Goal: Task Accomplishment & Management: Complete application form

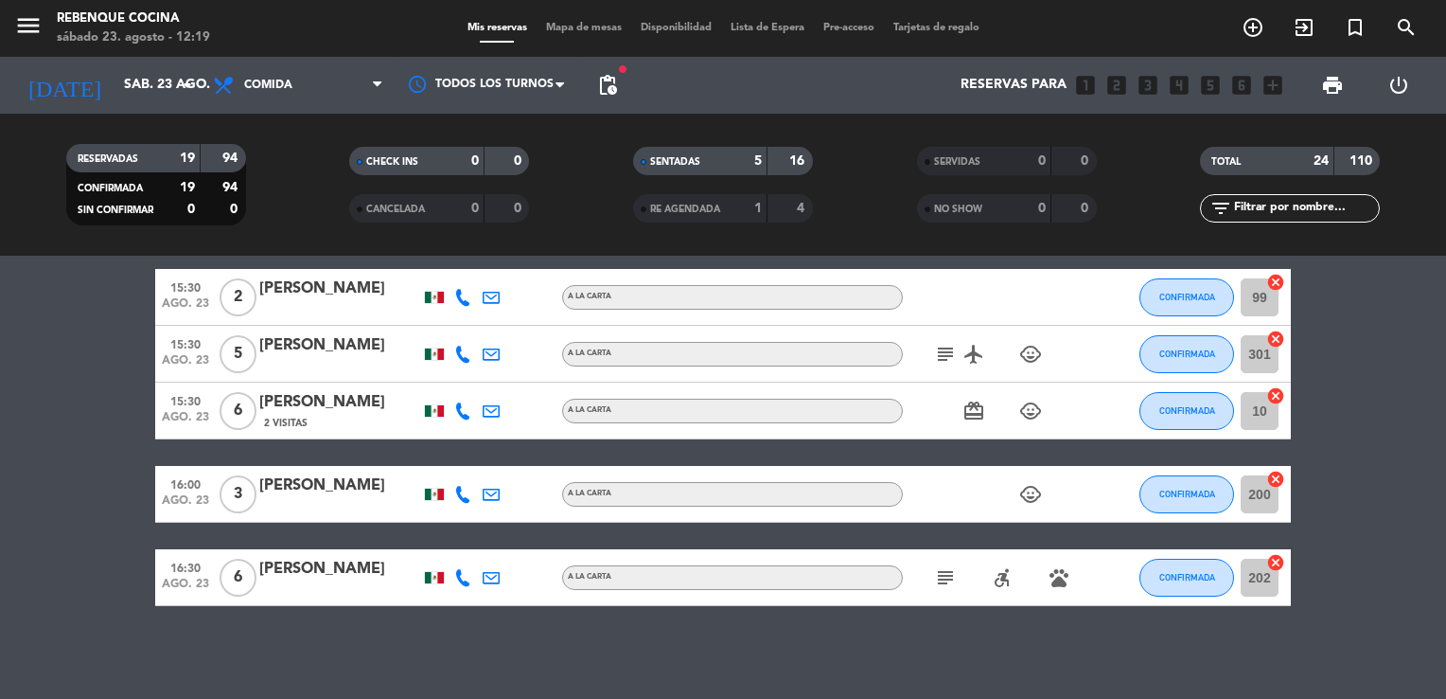
scroll to position [1339, 0]
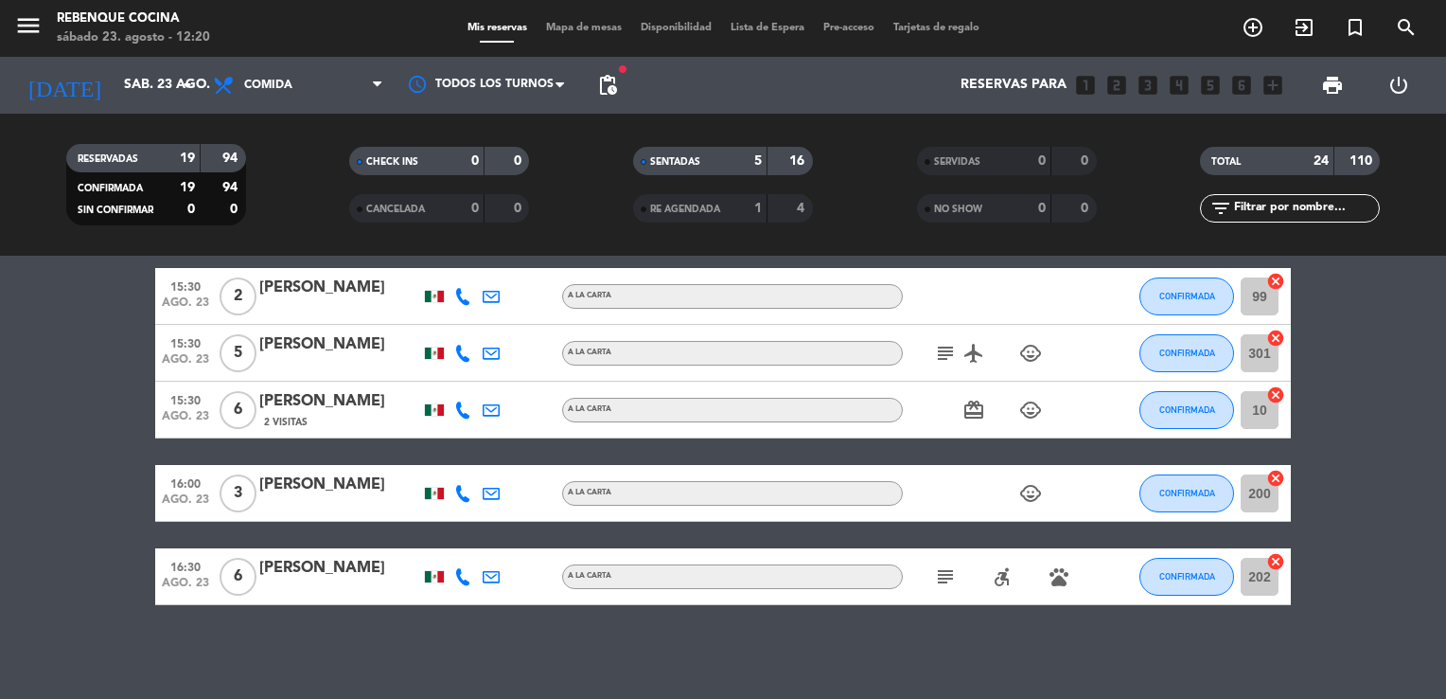
click at [1251, 25] on icon "add_circle_outline" at bounding box center [1253, 27] width 23 height 23
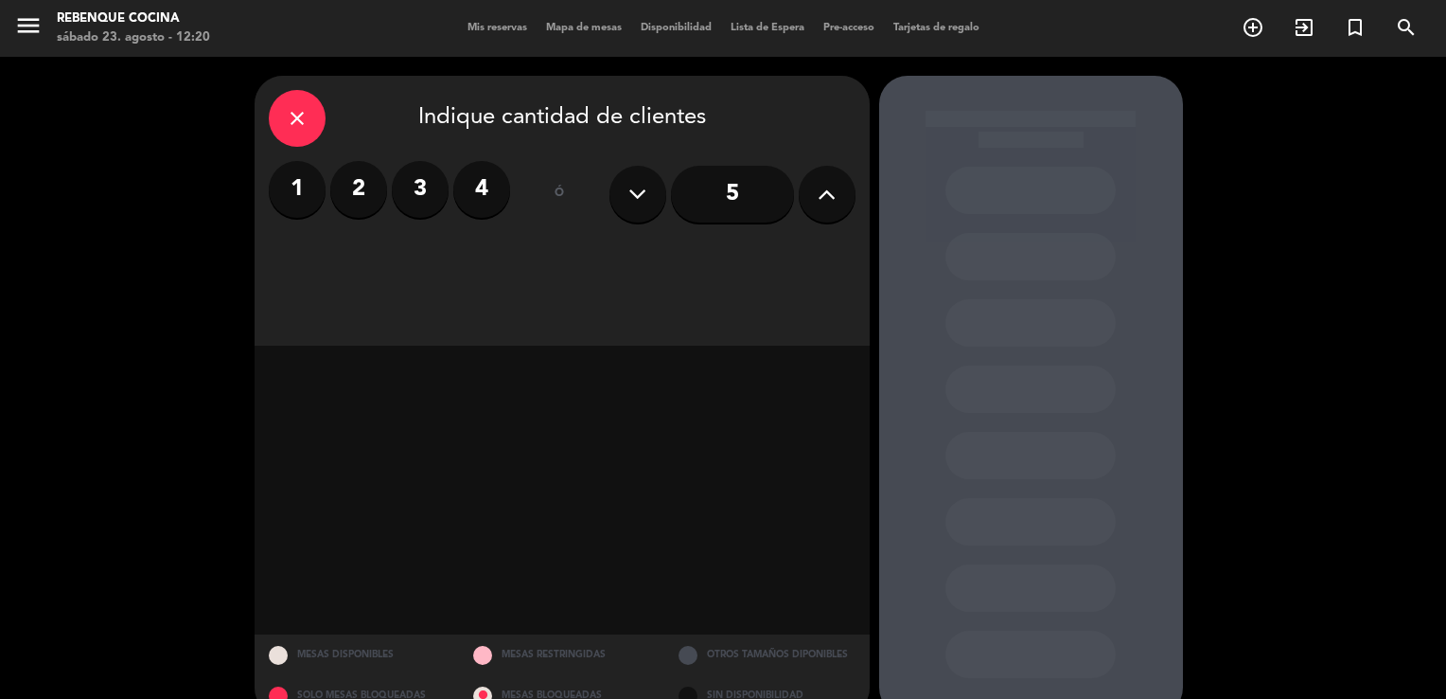
click at [480, 210] on label "4" at bounding box center [481, 189] width 57 height 57
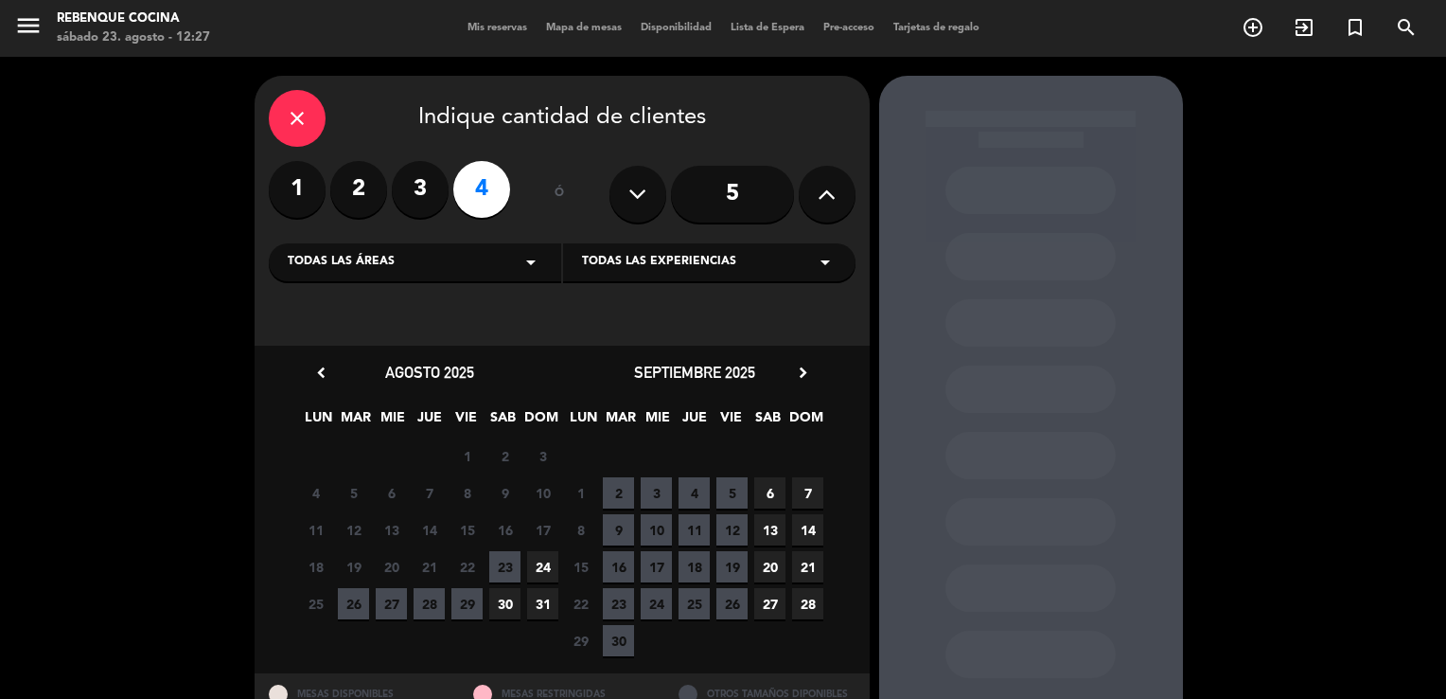
click at [499, 572] on span "23" at bounding box center [504, 566] width 31 height 31
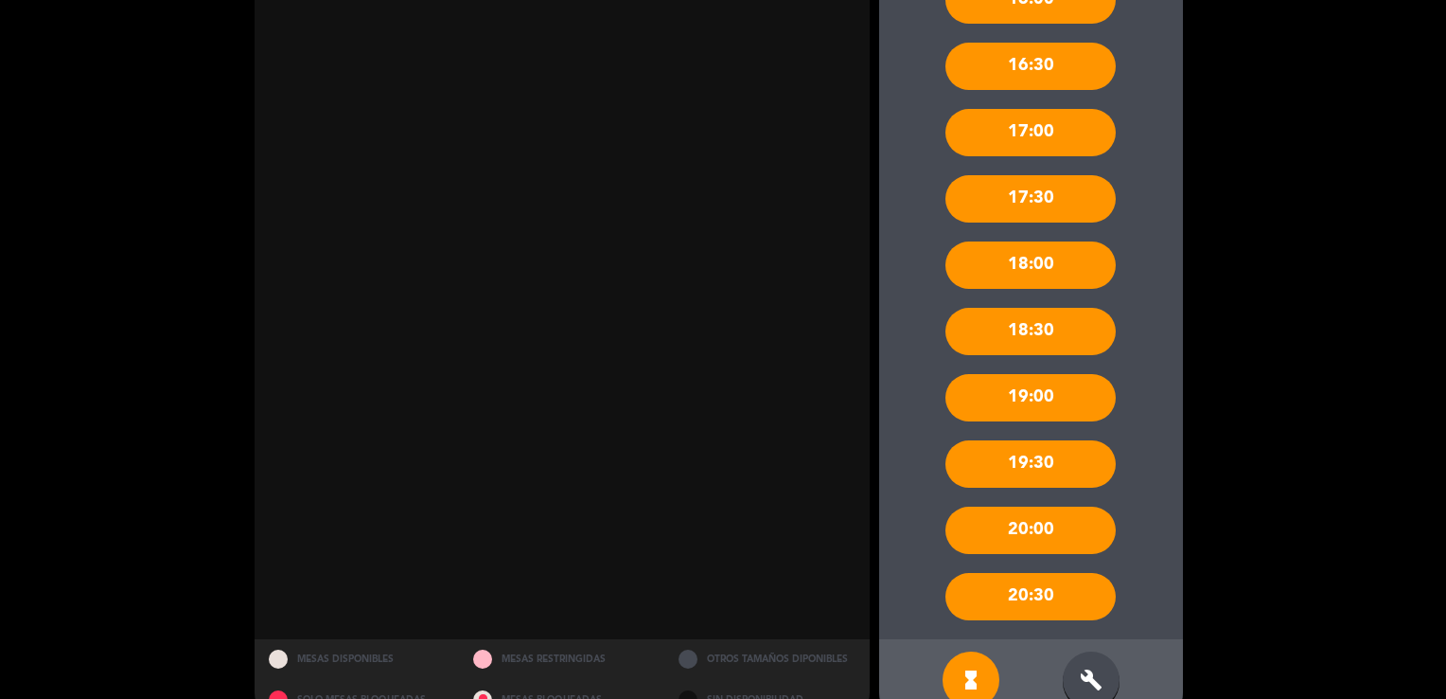
scroll to position [725, 0]
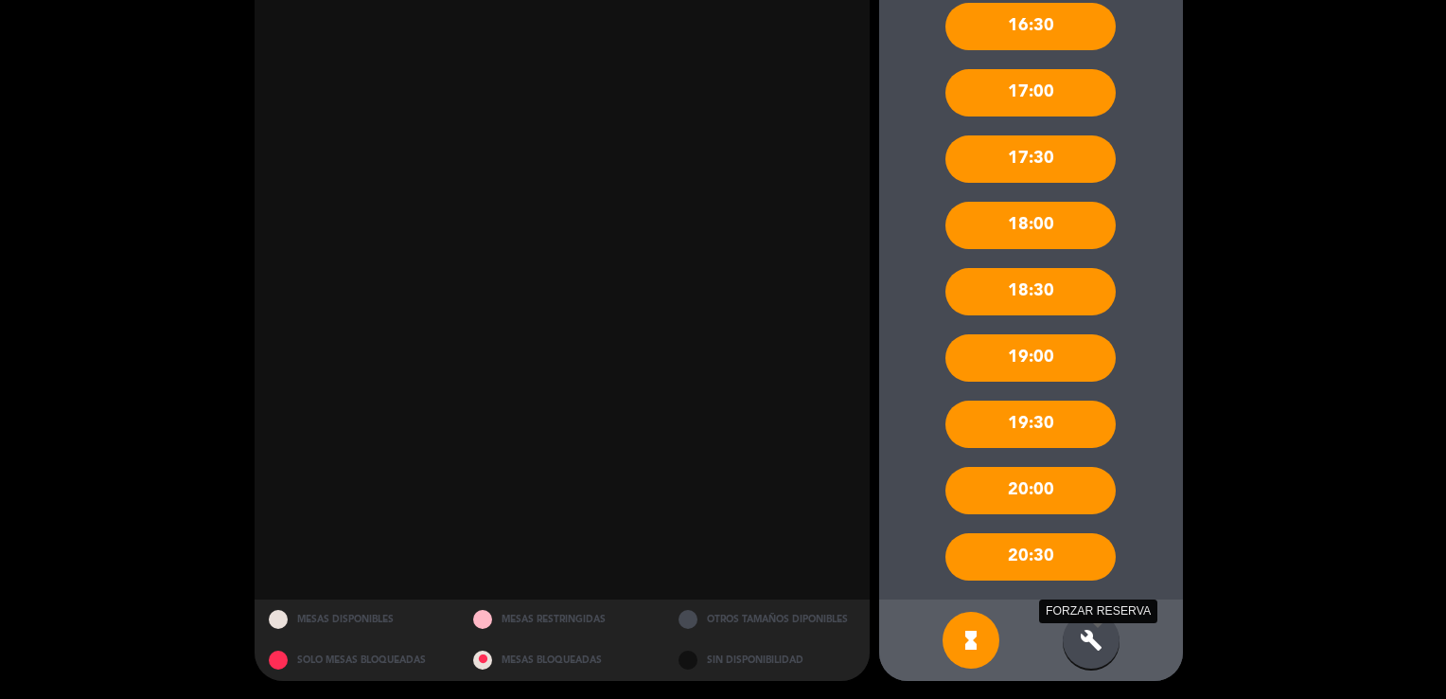
click at [1083, 639] on icon "build" at bounding box center [1091, 639] width 23 height 23
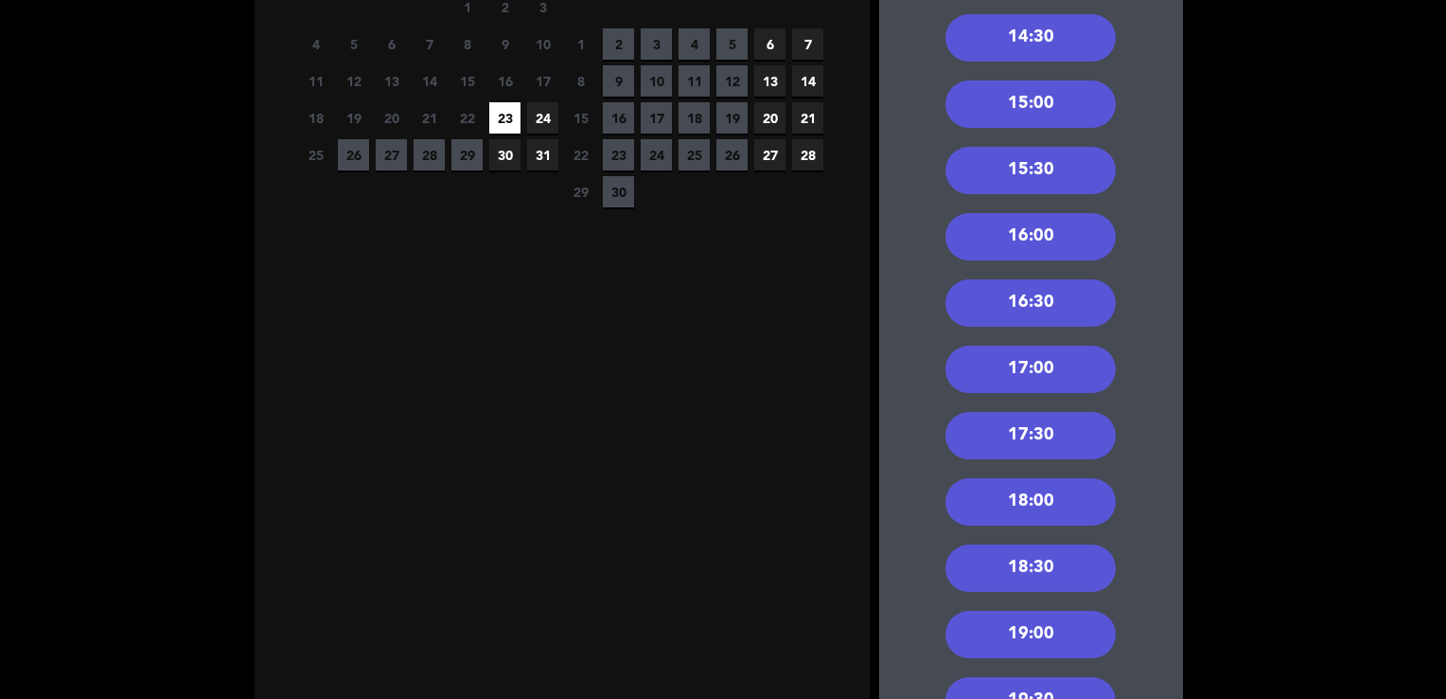
scroll to position [446, 0]
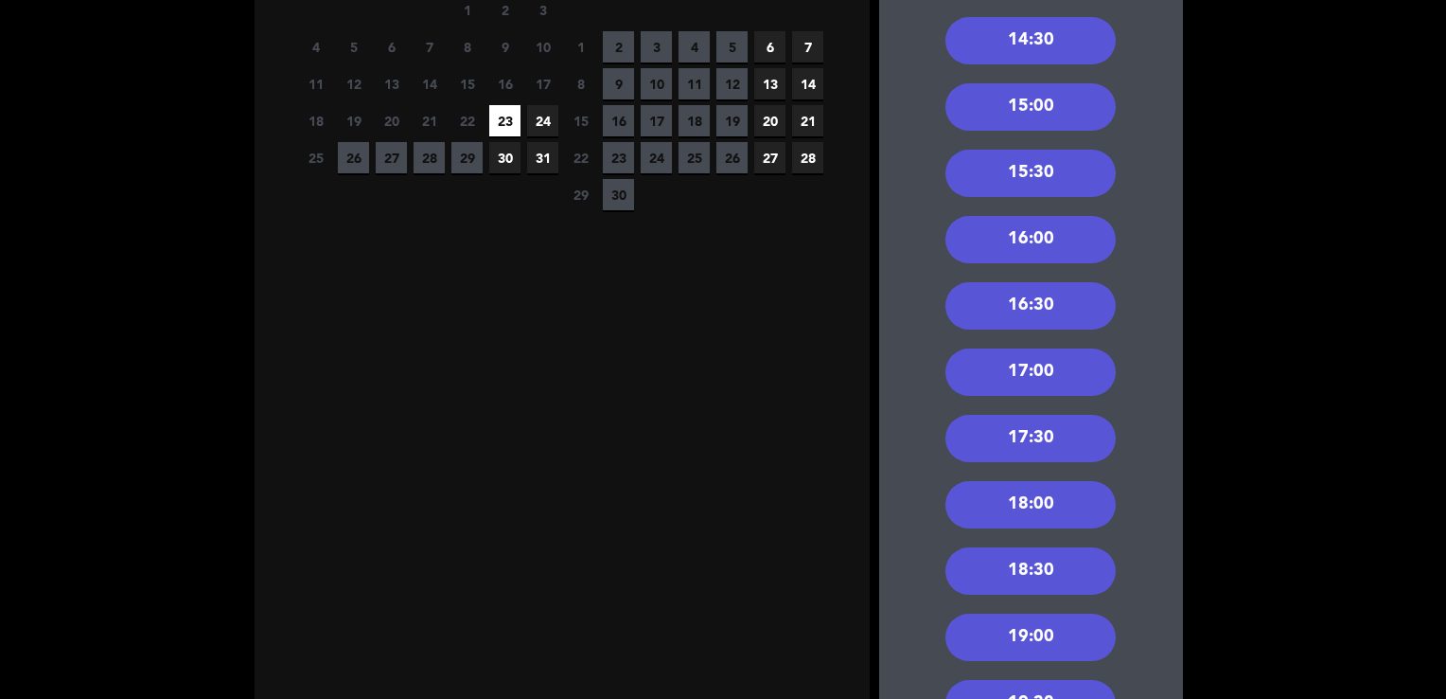
click at [1057, 156] on div "15:30" at bounding box center [1031, 173] width 170 height 47
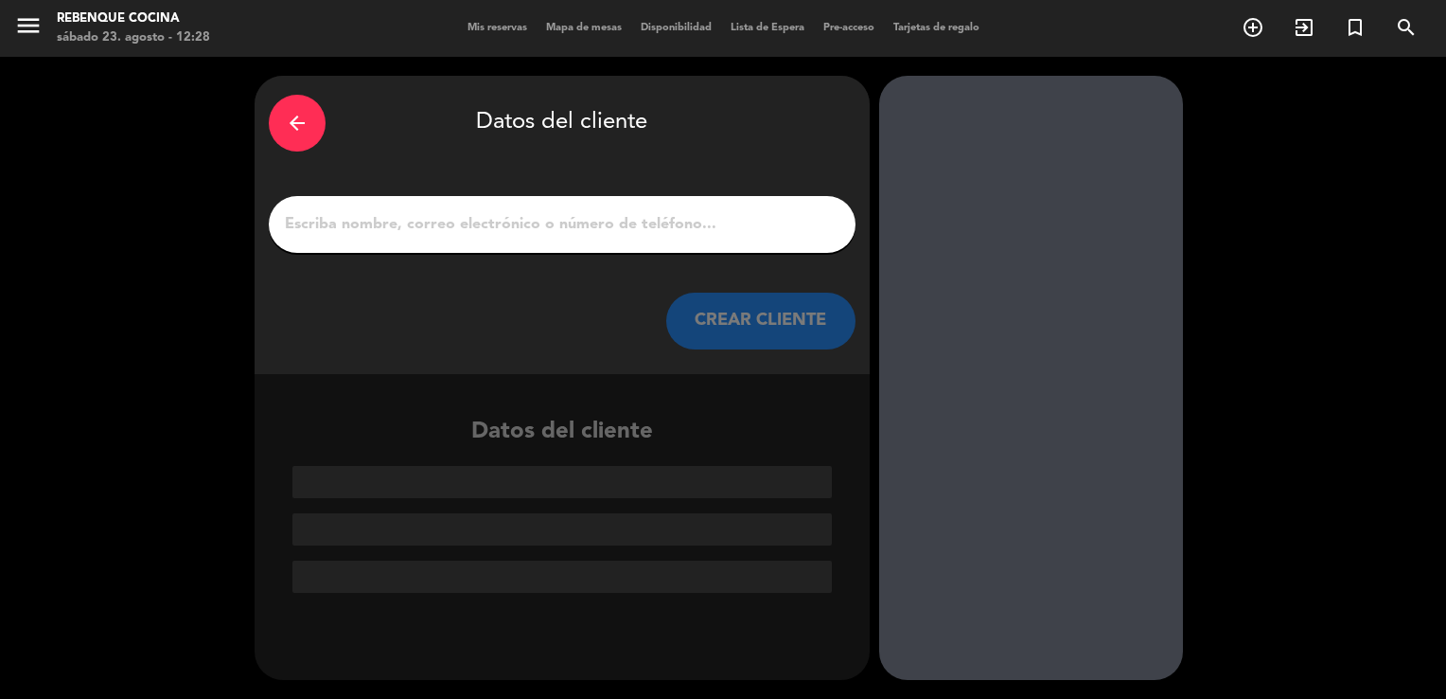
click at [704, 221] on input "1" at bounding box center [562, 224] width 558 height 27
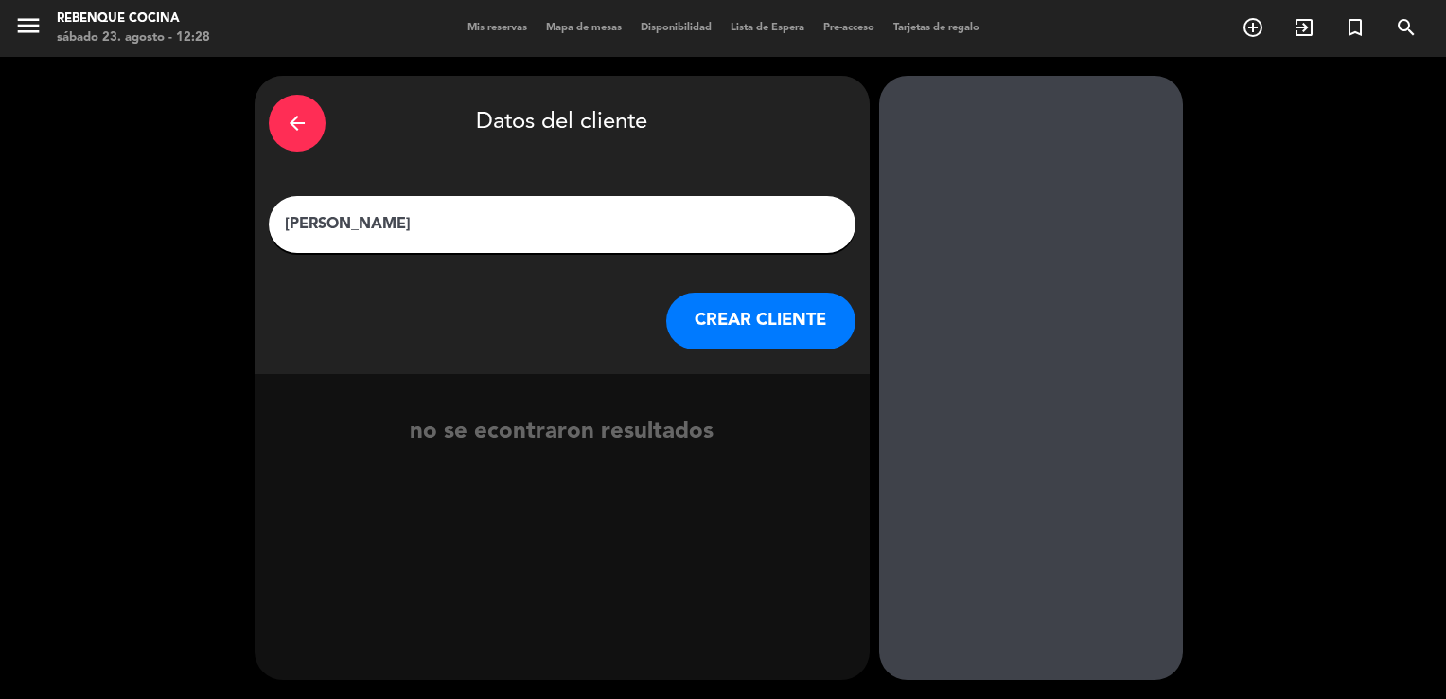
type input "[PERSON_NAME]"
click at [744, 331] on button "CREAR CLIENTE" at bounding box center [760, 320] width 189 height 57
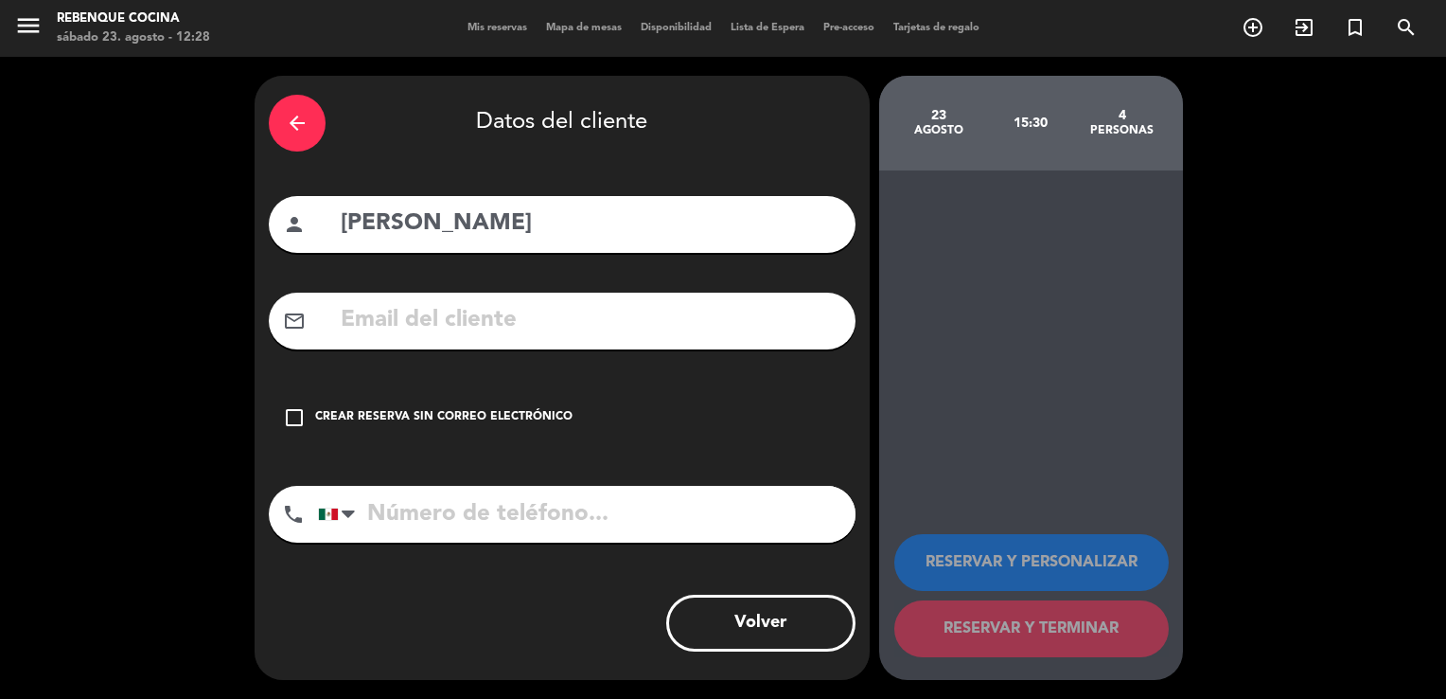
click at [555, 535] on input "tel" at bounding box center [587, 514] width 538 height 57
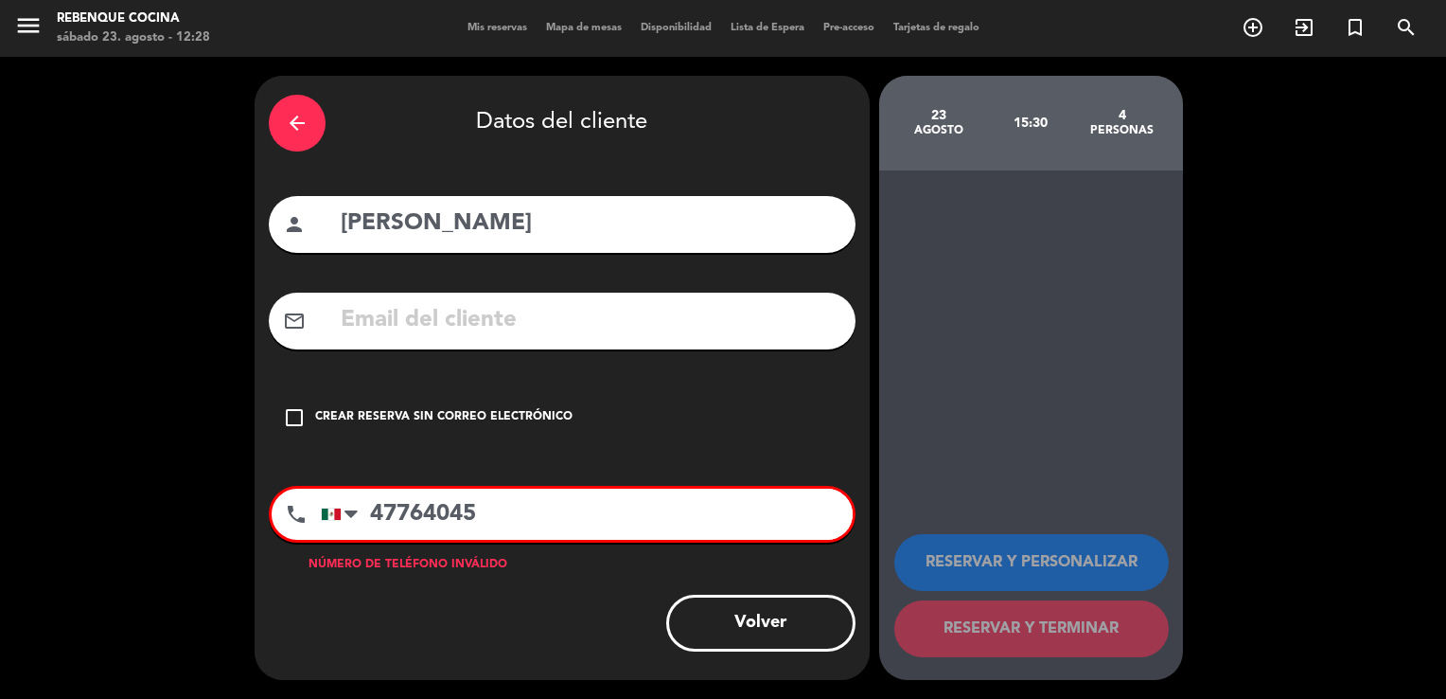
click at [424, 521] on input "47764045" at bounding box center [587, 513] width 532 height 51
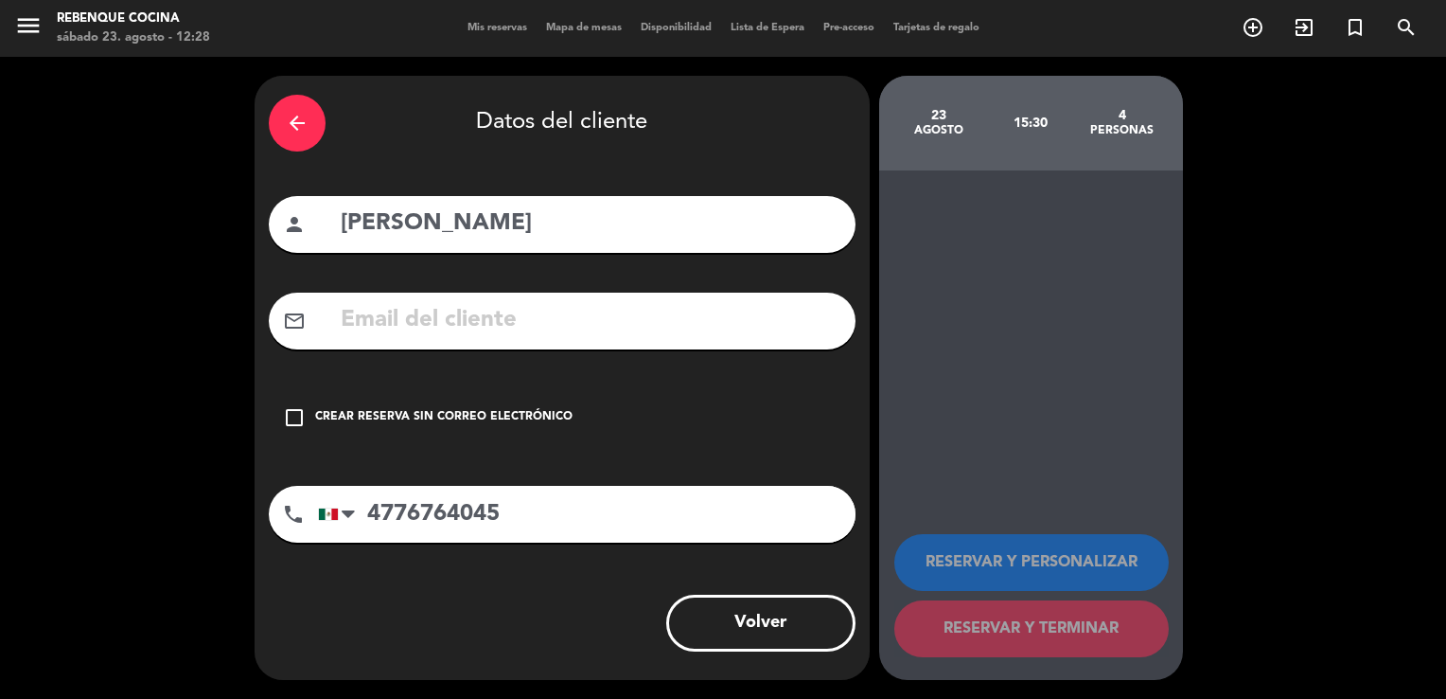
type input "4776764045"
click at [523, 414] on div "Crear reserva sin correo electrónico" at bounding box center [443, 417] width 257 height 19
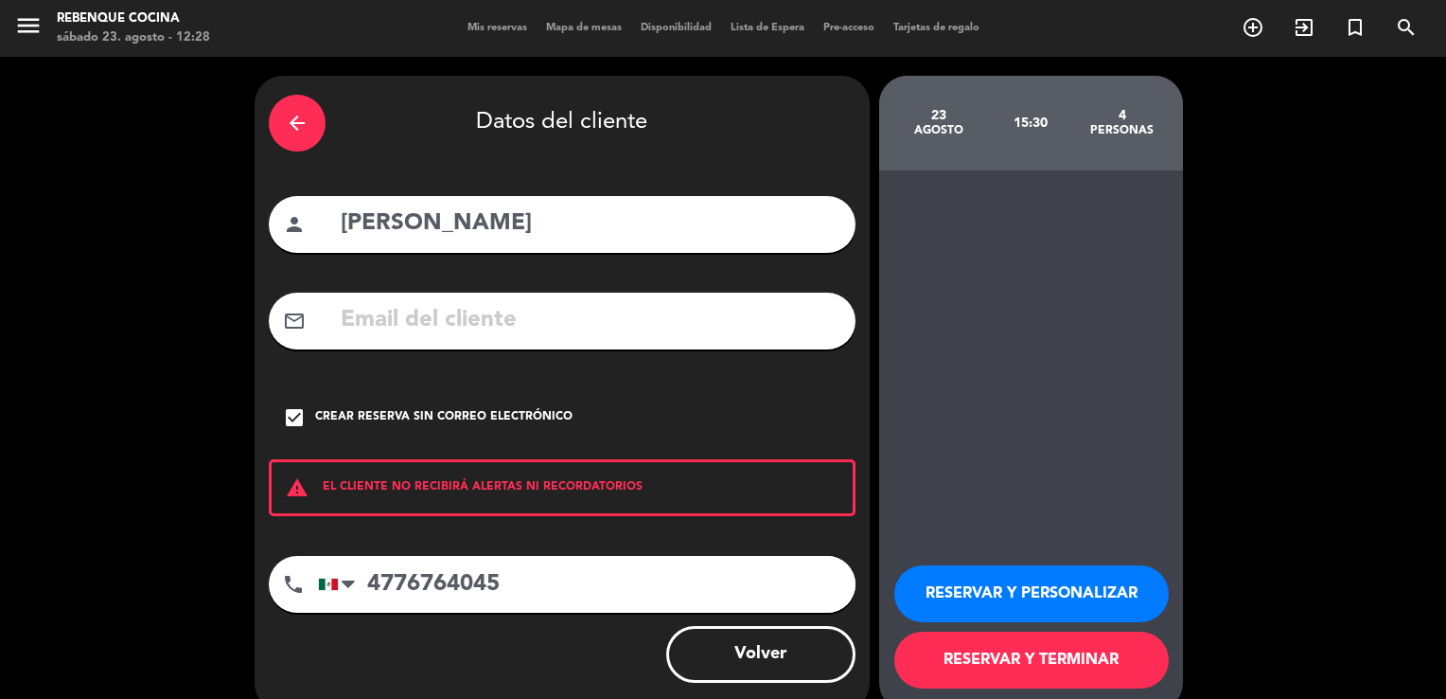
click at [1022, 651] on button "RESERVAR Y TERMINAR" at bounding box center [1031, 659] width 274 height 57
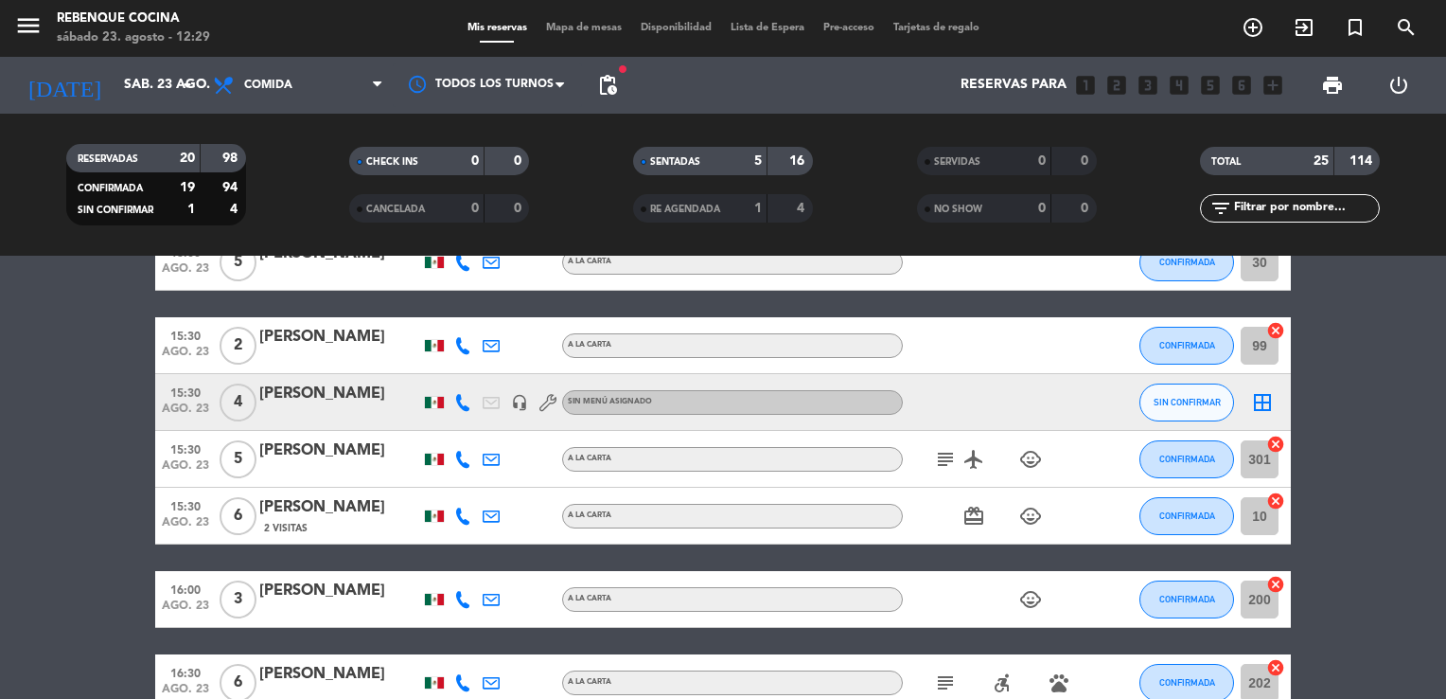
scroll to position [1287, 0]
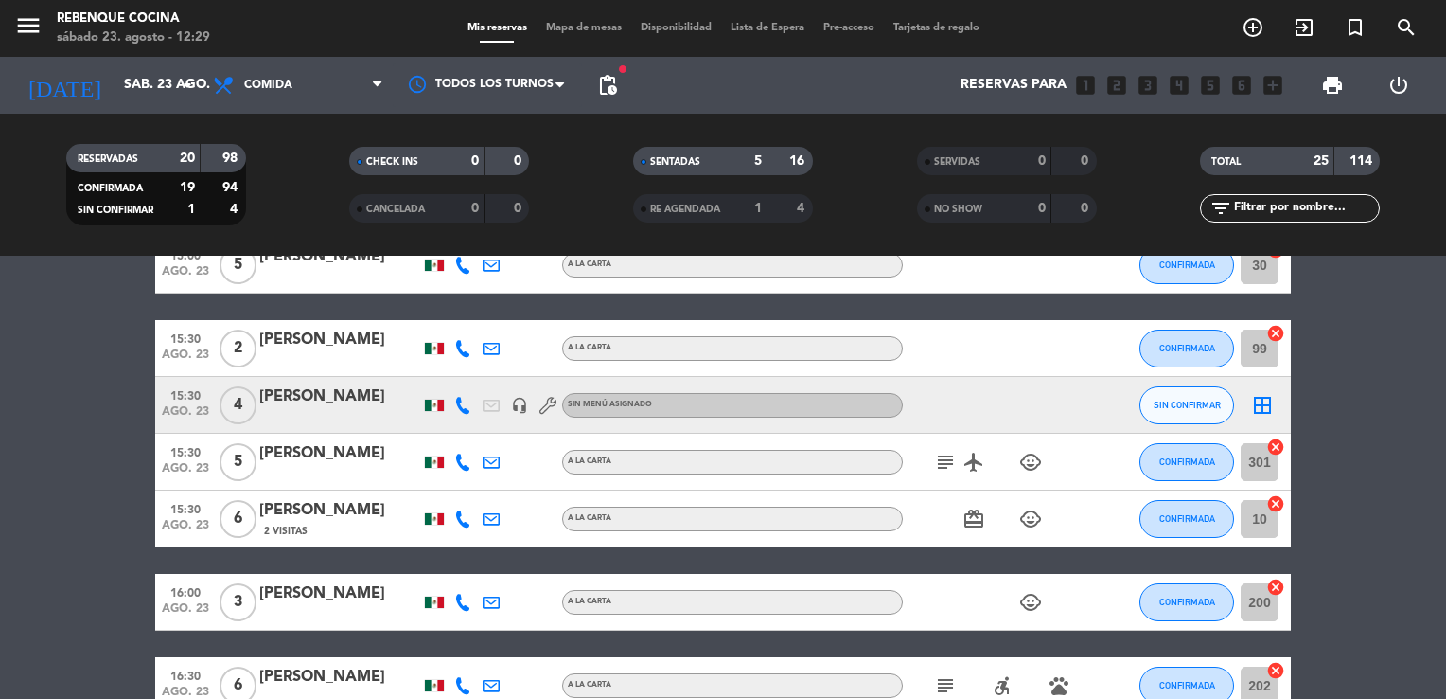
click at [1095, 405] on div at bounding box center [1098, 405] width 51 height 56
click at [332, 393] on div "[PERSON_NAME]" at bounding box center [339, 396] width 161 height 25
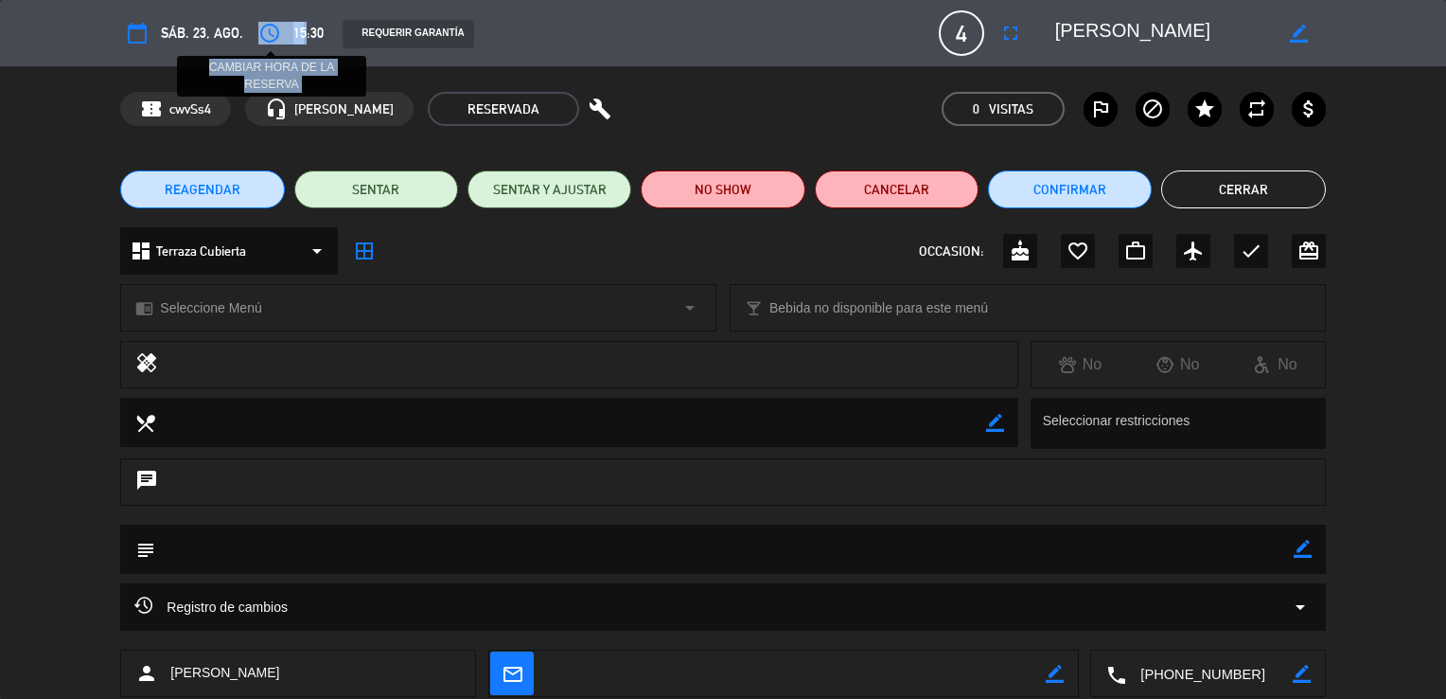
drag, startPoint x: 298, startPoint y: 36, endPoint x: 256, endPoint y: 34, distance: 42.6
click at [256, 34] on div "access_time CAMBIAR HORA DE LA RESERVA 15:30" at bounding box center [288, 33] width 71 height 34
click at [258, 34] on icon "access_time" at bounding box center [269, 33] width 23 height 23
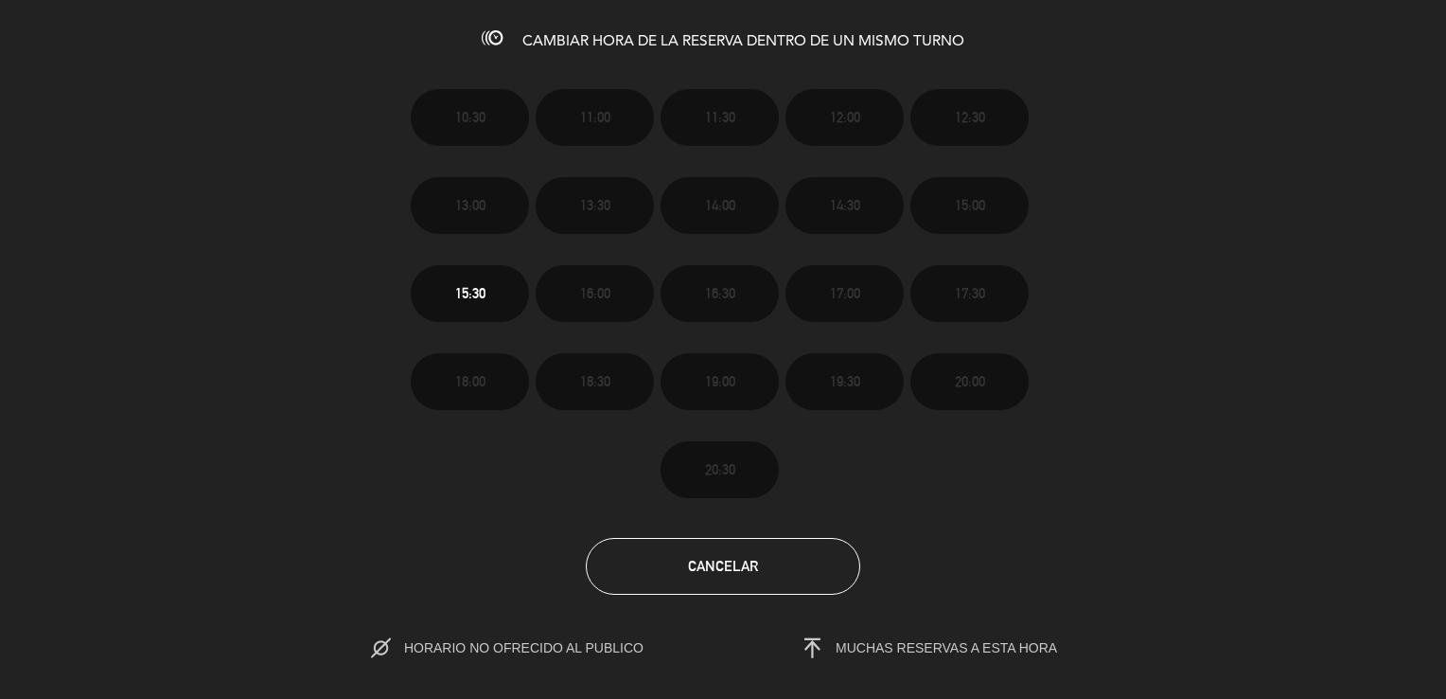
click at [571, 649] on span "HORARIO NO OFRECIDO AL PUBLICO" at bounding box center [543, 647] width 279 height 15
click at [721, 548] on button "Cancelar" at bounding box center [723, 566] width 274 height 57
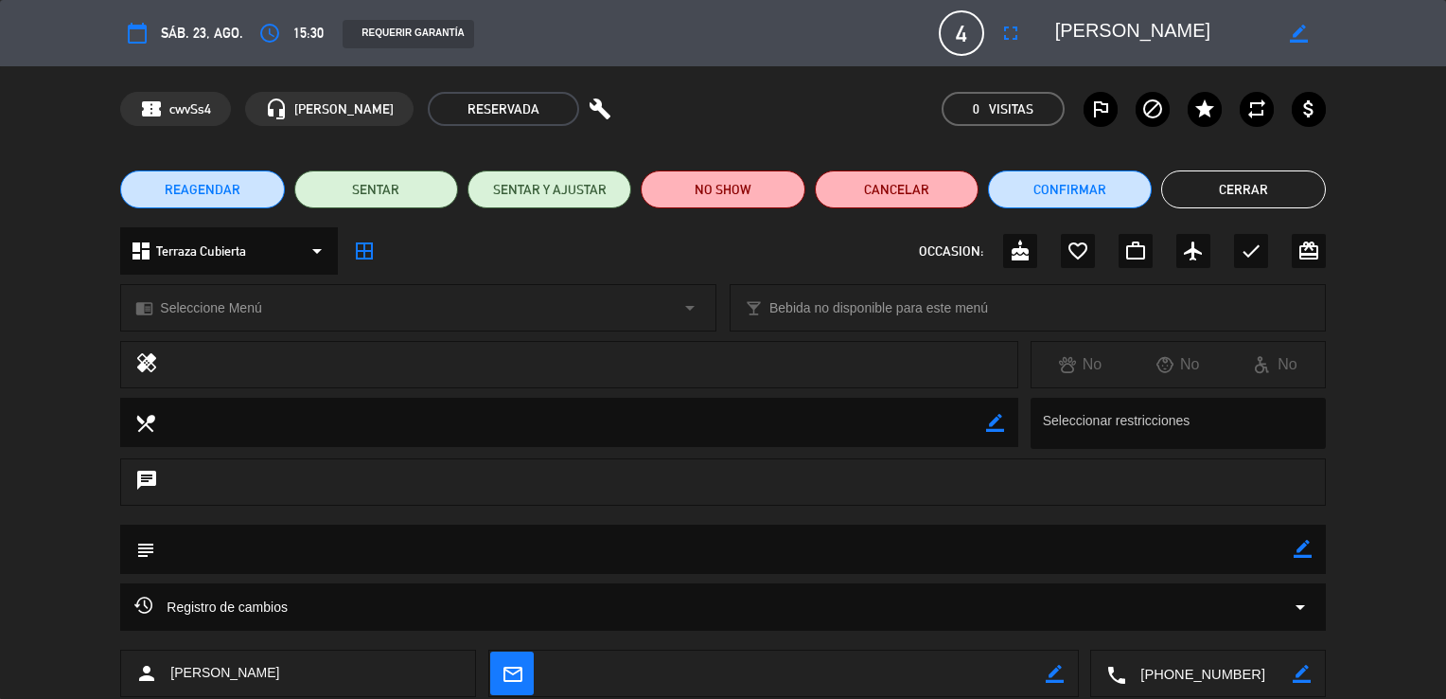
click at [1262, 176] on button "Cerrar" at bounding box center [1243, 189] width 164 height 38
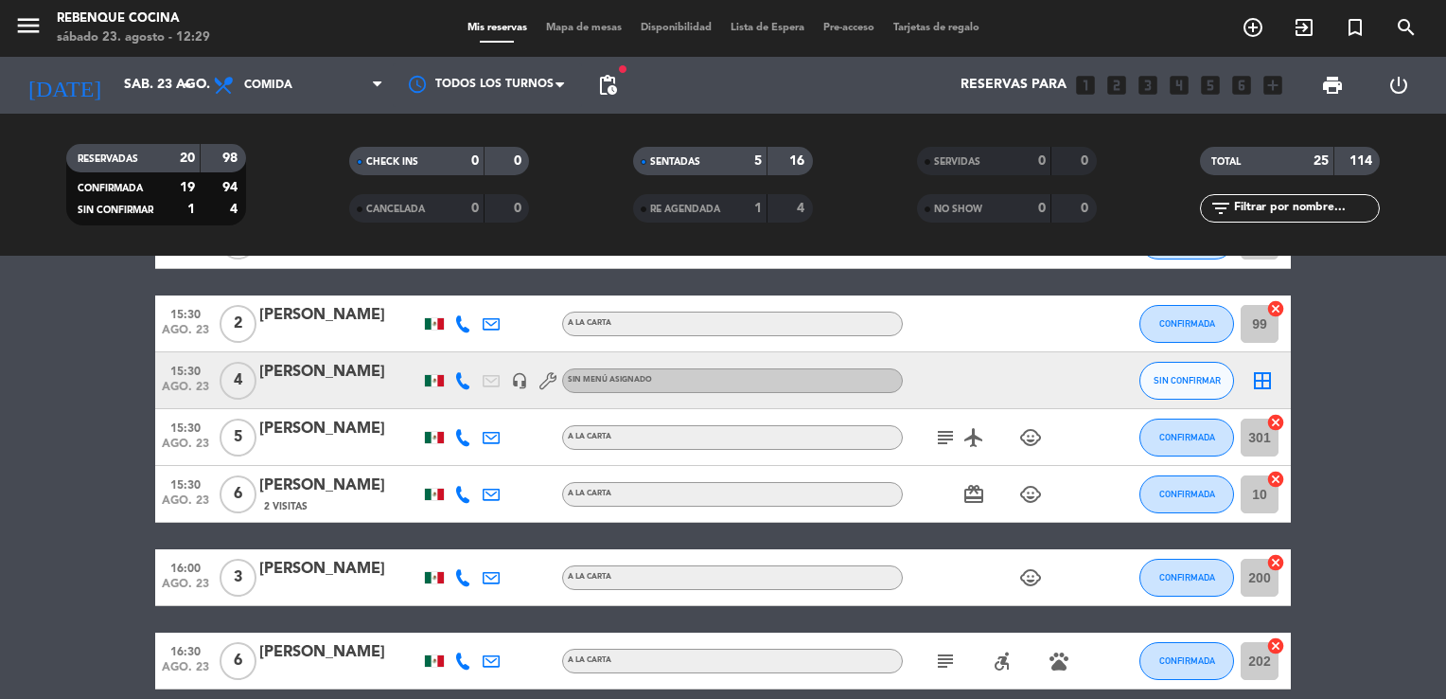
scroll to position [1312, 0]
click at [1185, 396] on button "SIN CONFIRMAR" at bounding box center [1187, 381] width 95 height 38
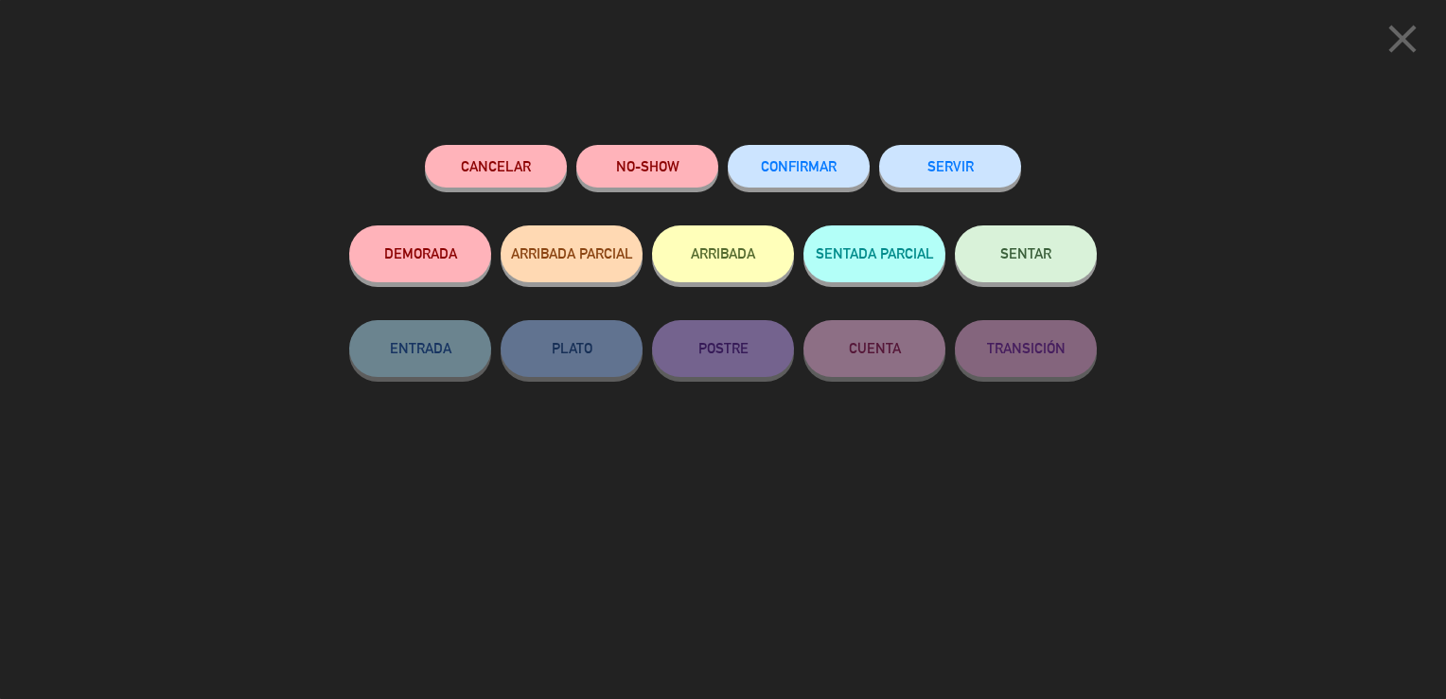
click at [839, 168] on button "CONFIRMAR" at bounding box center [799, 166] width 142 height 43
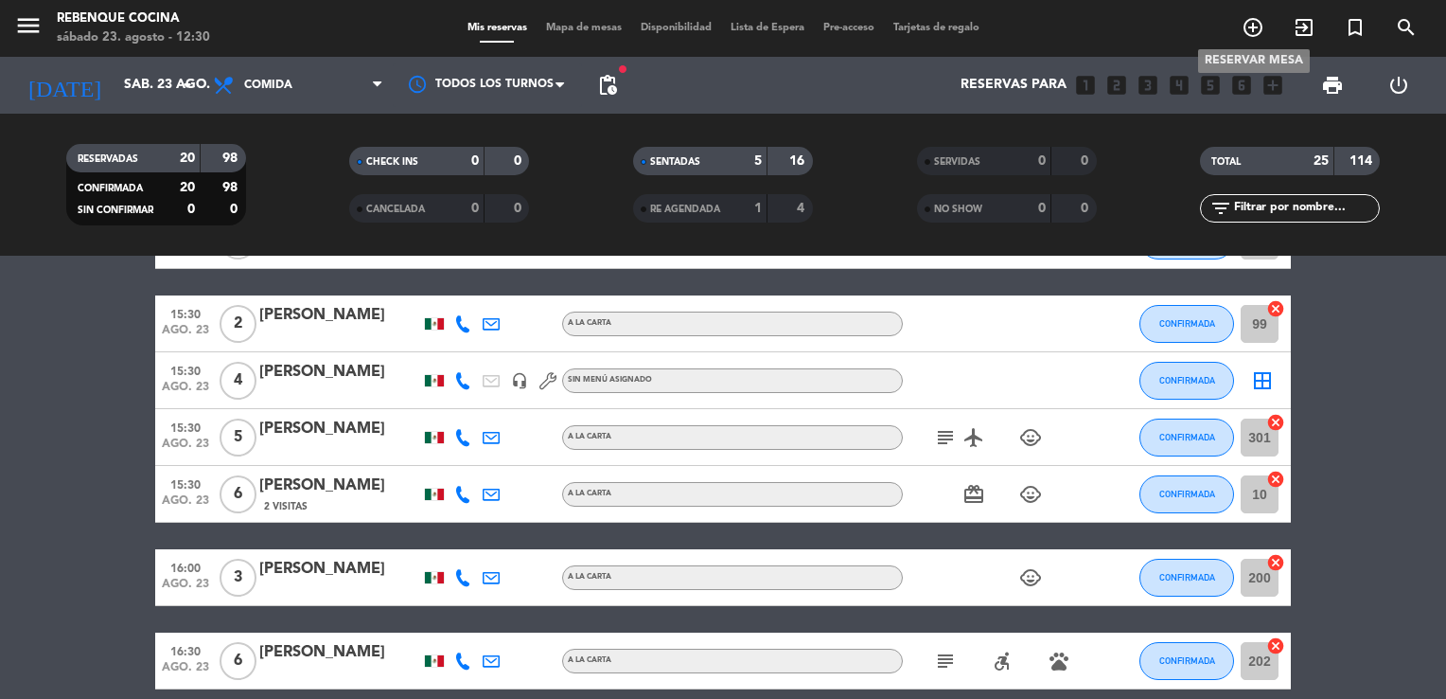
click at [1252, 21] on icon "add_circle_outline" at bounding box center [1253, 27] width 23 height 23
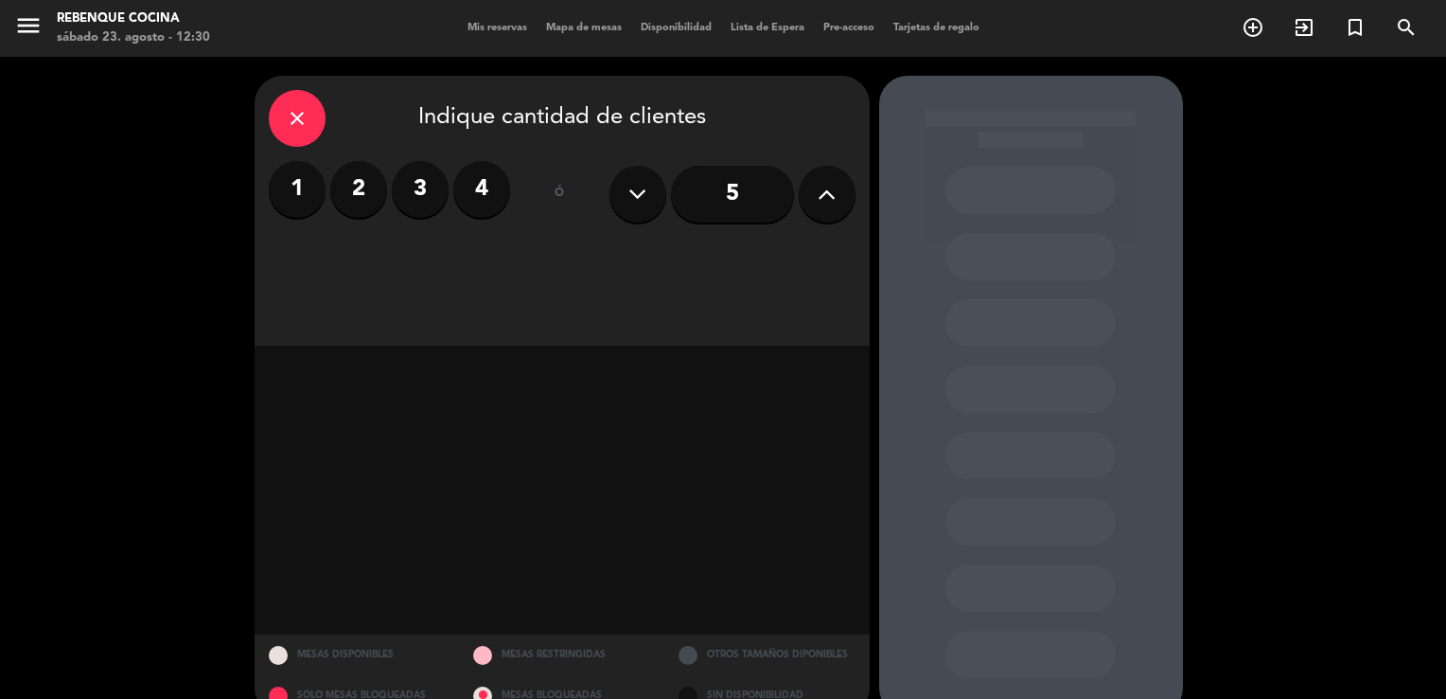
click at [436, 187] on label "3" at bounding box center [420, 189] width 57 height 57
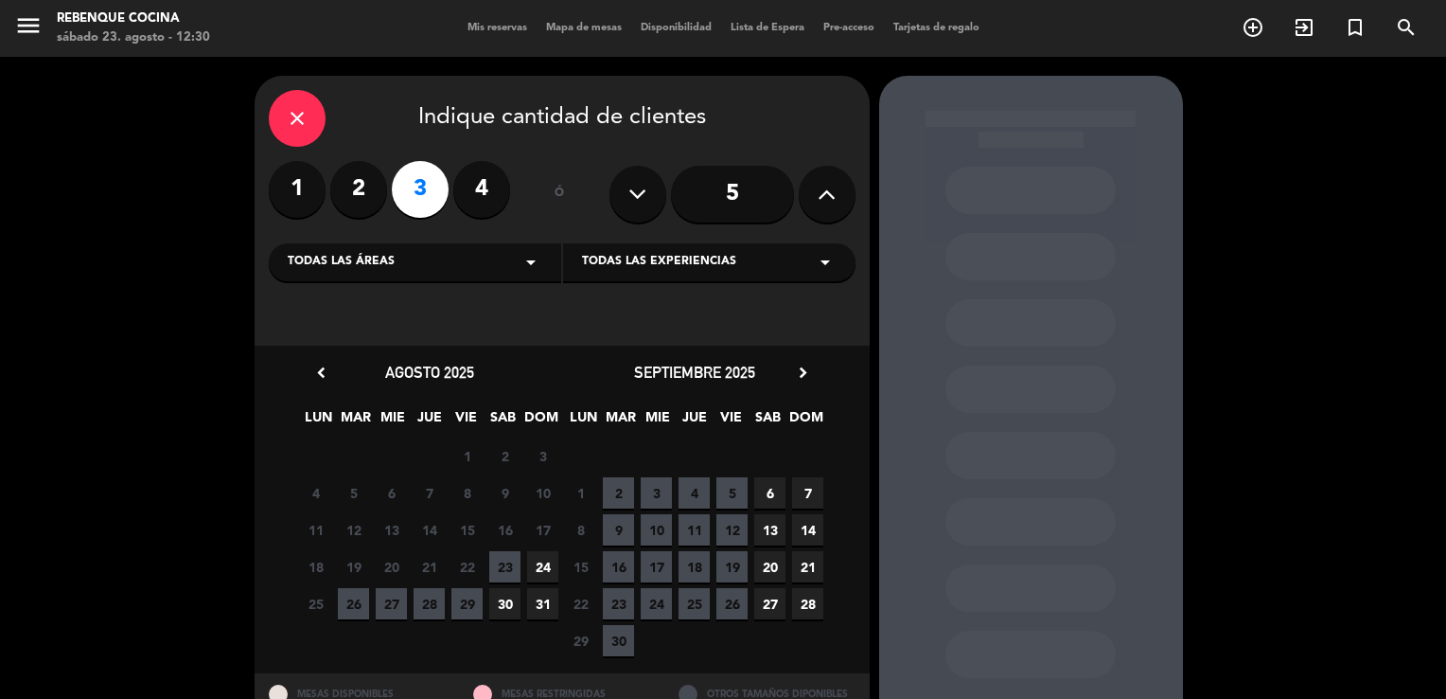
click at [496, 558] on span "23" at bounding box center [504, 566] width 31 height 31
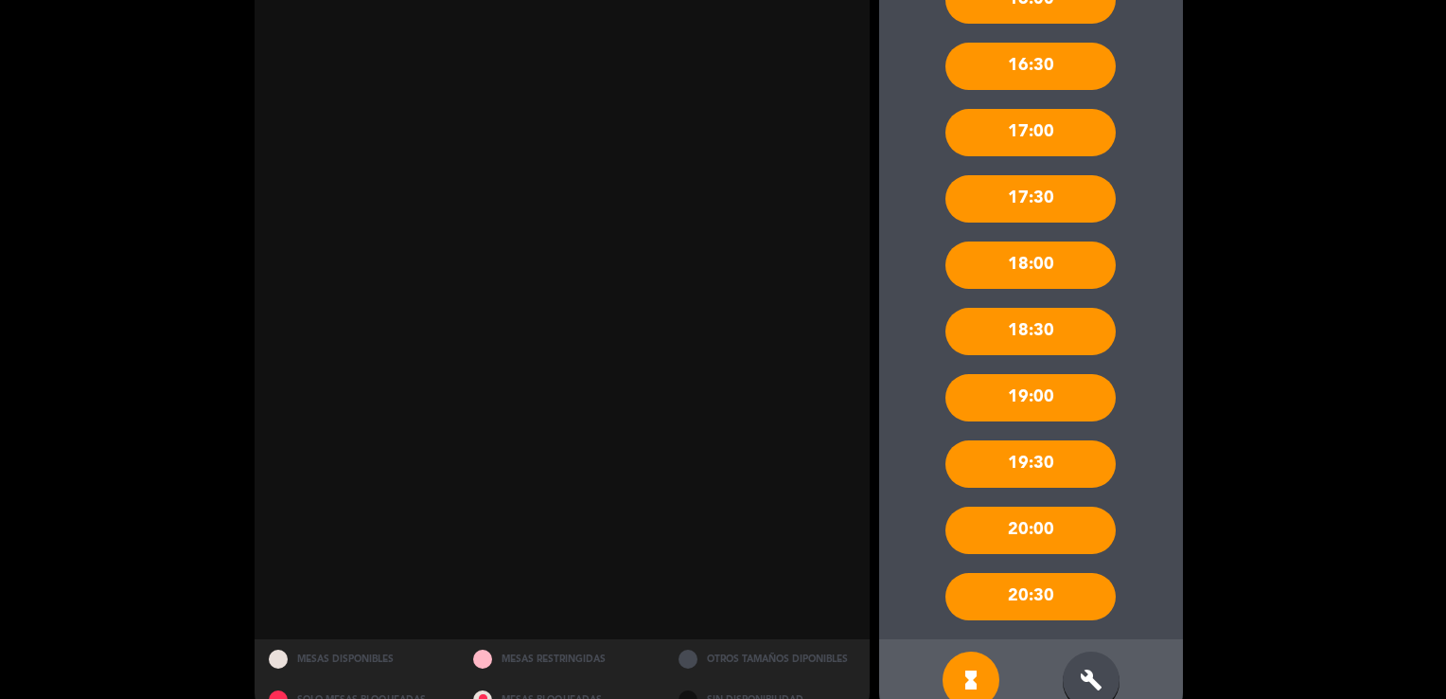
scroll to position [725, 0]
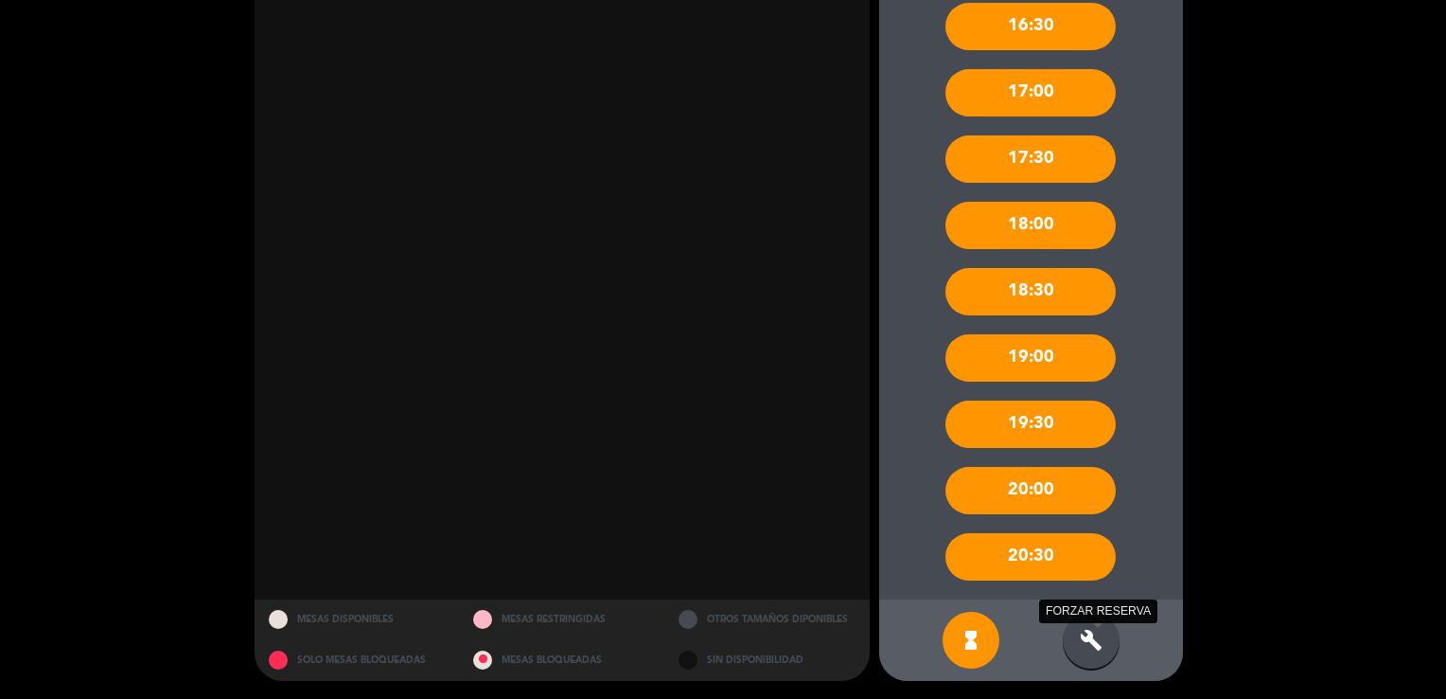
click at [1092, 636] on icon "build" at bounding box center [1091, 639] width 23 height 23
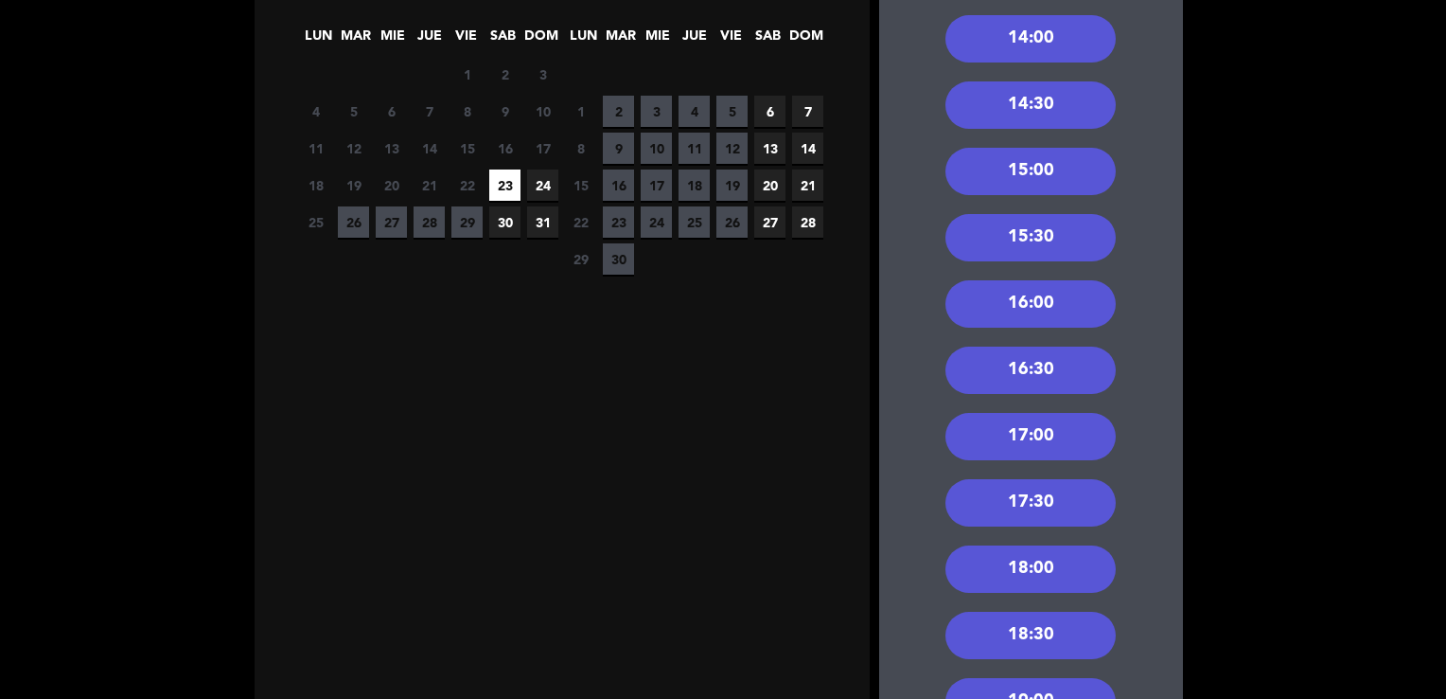
scroll to position [381, 0]
click at [1049, 50] on div "14:00" at bounding box center [1031, 39] width 170 height 47
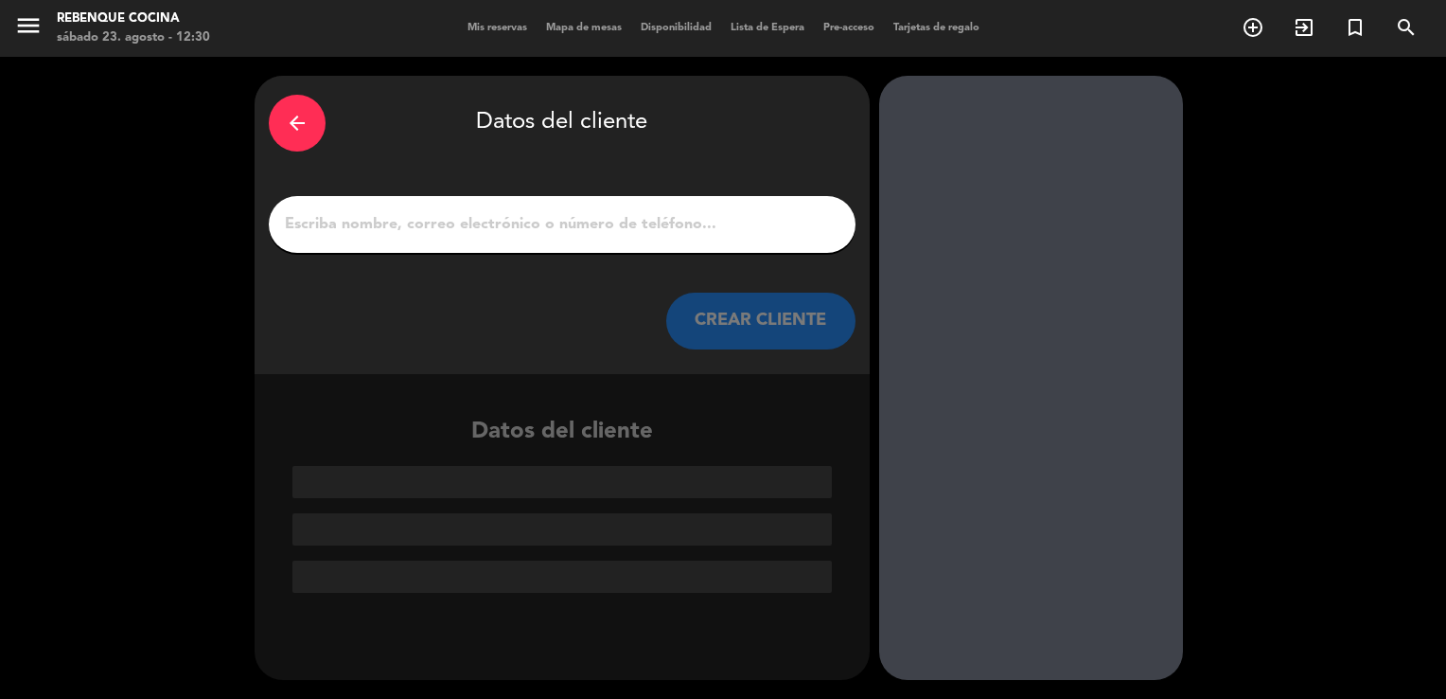
scroll to position [0, 0]
click at [765, 221] on input "1" at bounding box center [562, 224] width 558 height 27
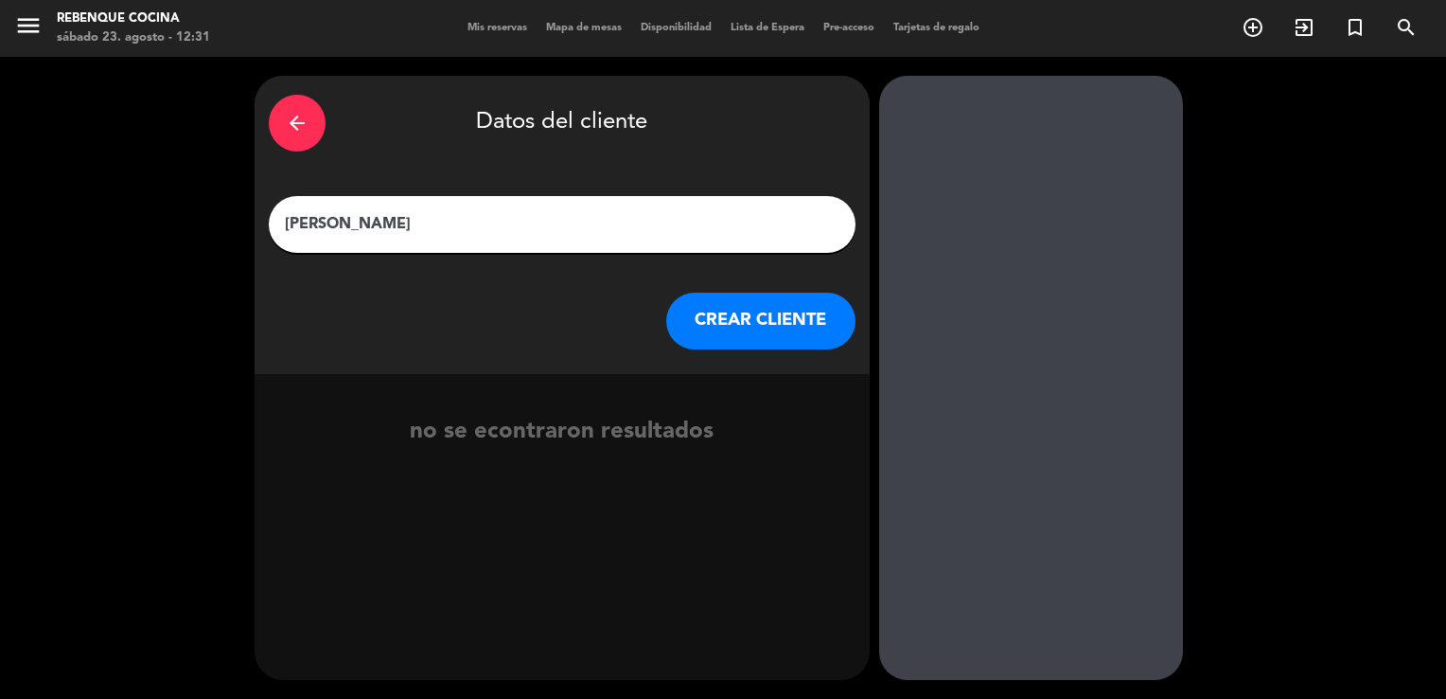
click at [366, 223] on input "[PERSON_NAME]" at bounding box center [562, 224] width 558 height 27
type input "[PERSON_NAME] [PERSON_NAME]"
click at [713, 316] on button "CREAR CLIENTE" at bounding box center [760, 320] width 189 height 57
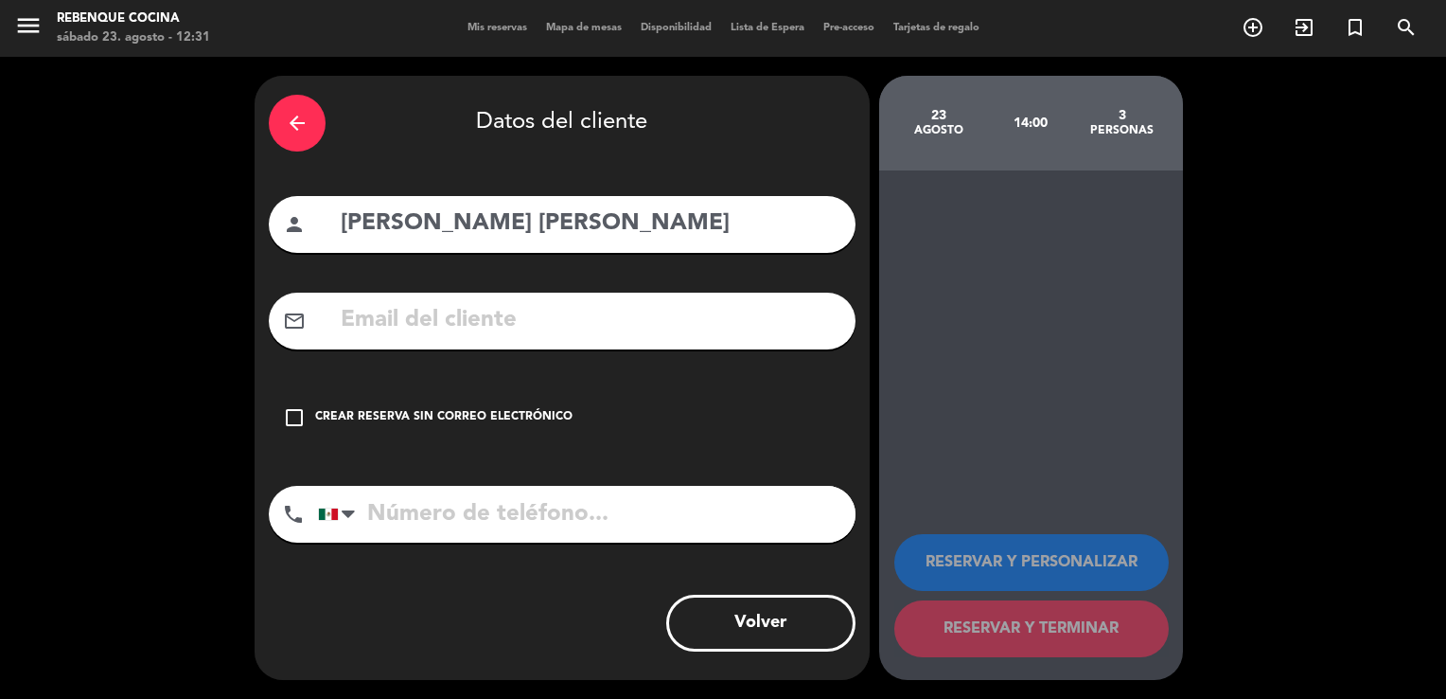
click at [371, 408] on div "Crear reserva sin correo electrónico" at bounding box center [443, 417] width 257 height 19
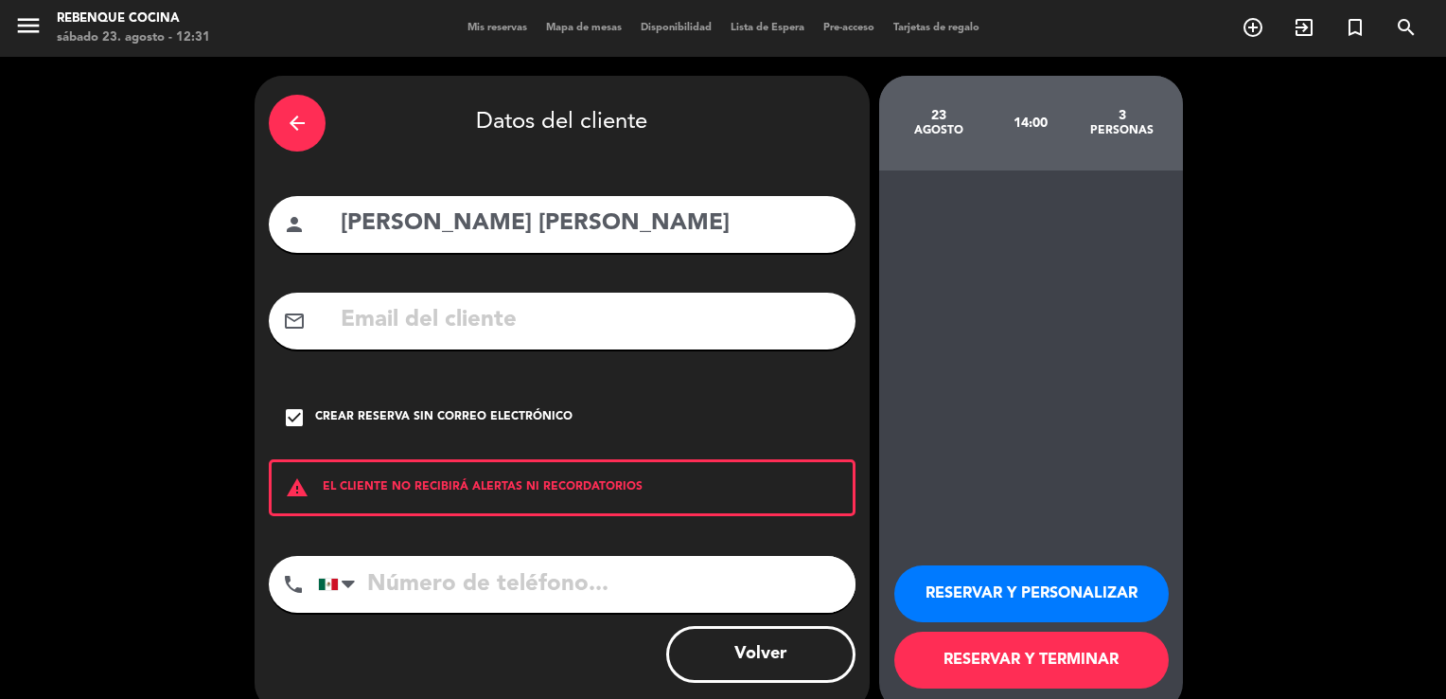
click at [436, 581] on input "tel" at bounding box center [587, 584] width 538 height 57
type input "4424342735"
click at [1028, 589] on button "RESERVAR Y PERSONALIZAR" at bounding box center [1031, 593] width 274 height 57
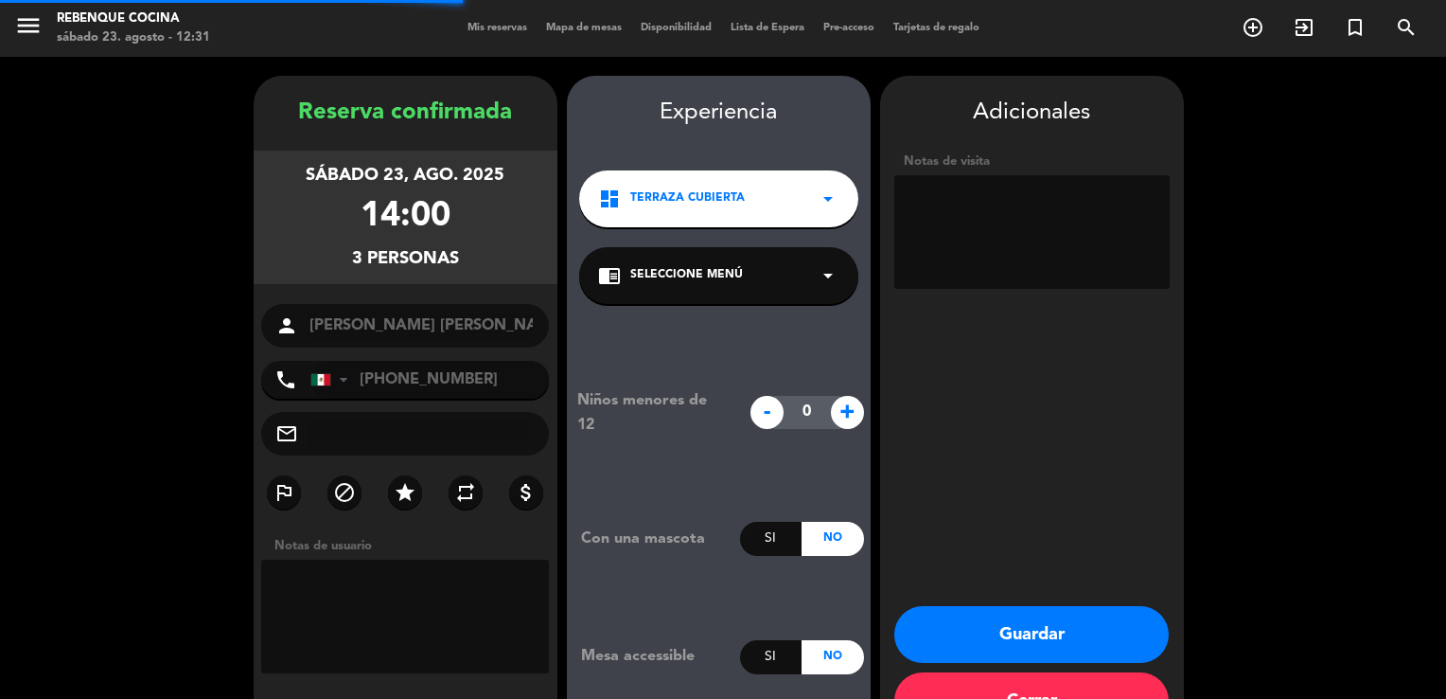
scroll to position [57, 0]
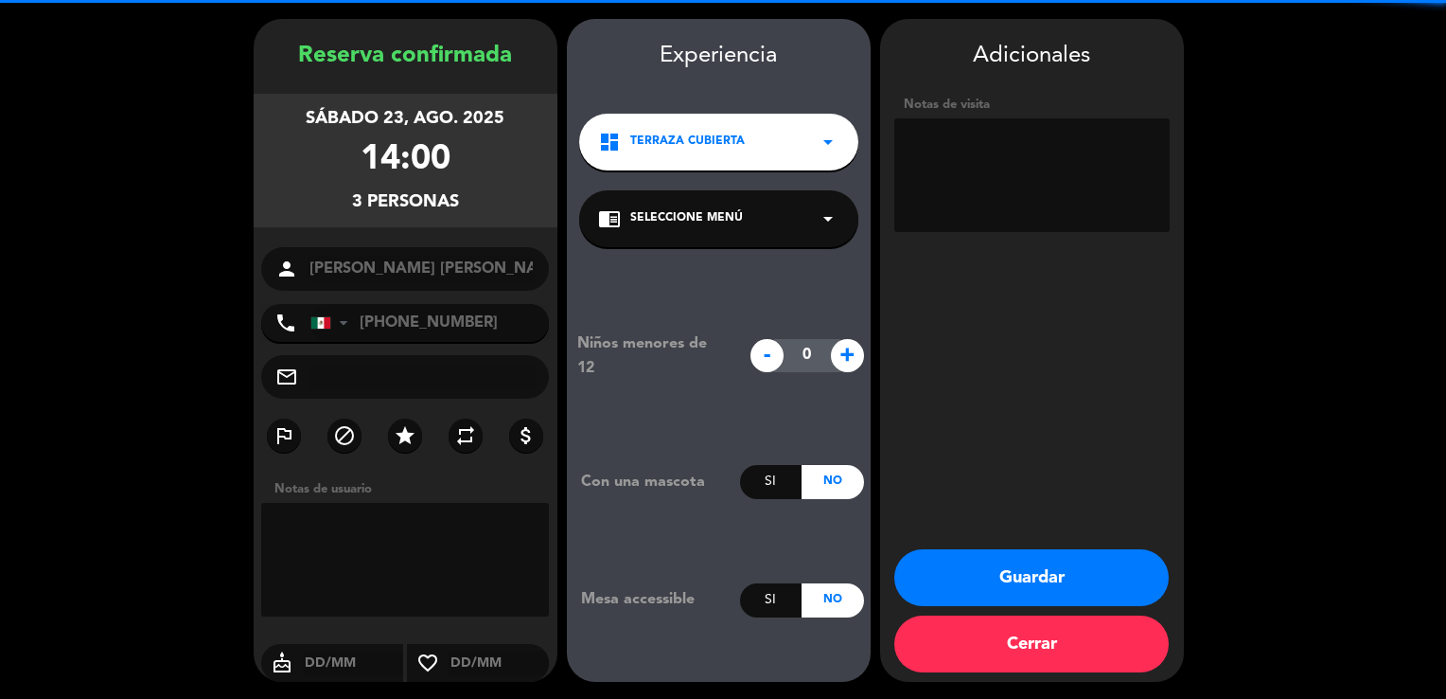
click at [947, 172] on textarea at bounding box center [1031, 175] width 275 height 114
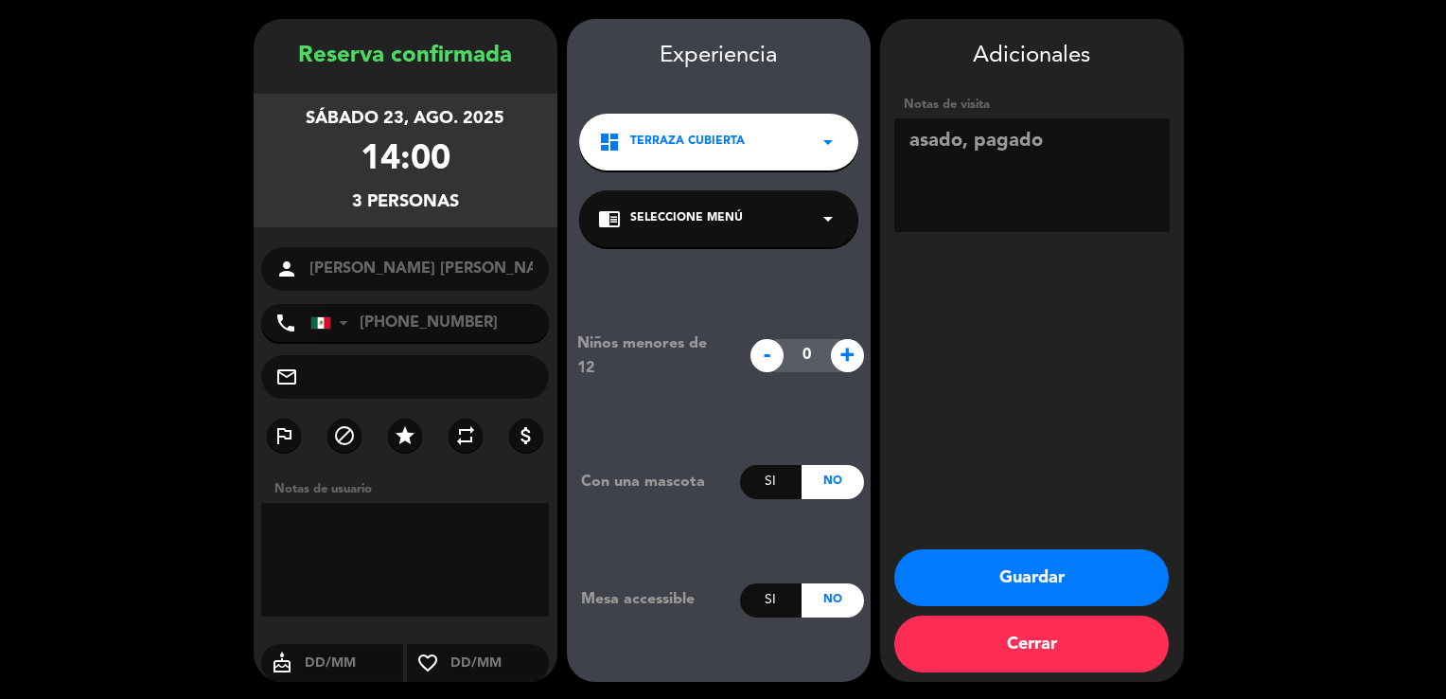
type textarea "asado, pagado"
click at [987, 558] on button "Guardar" at bounding box center [1031, 577] width 274 height 57
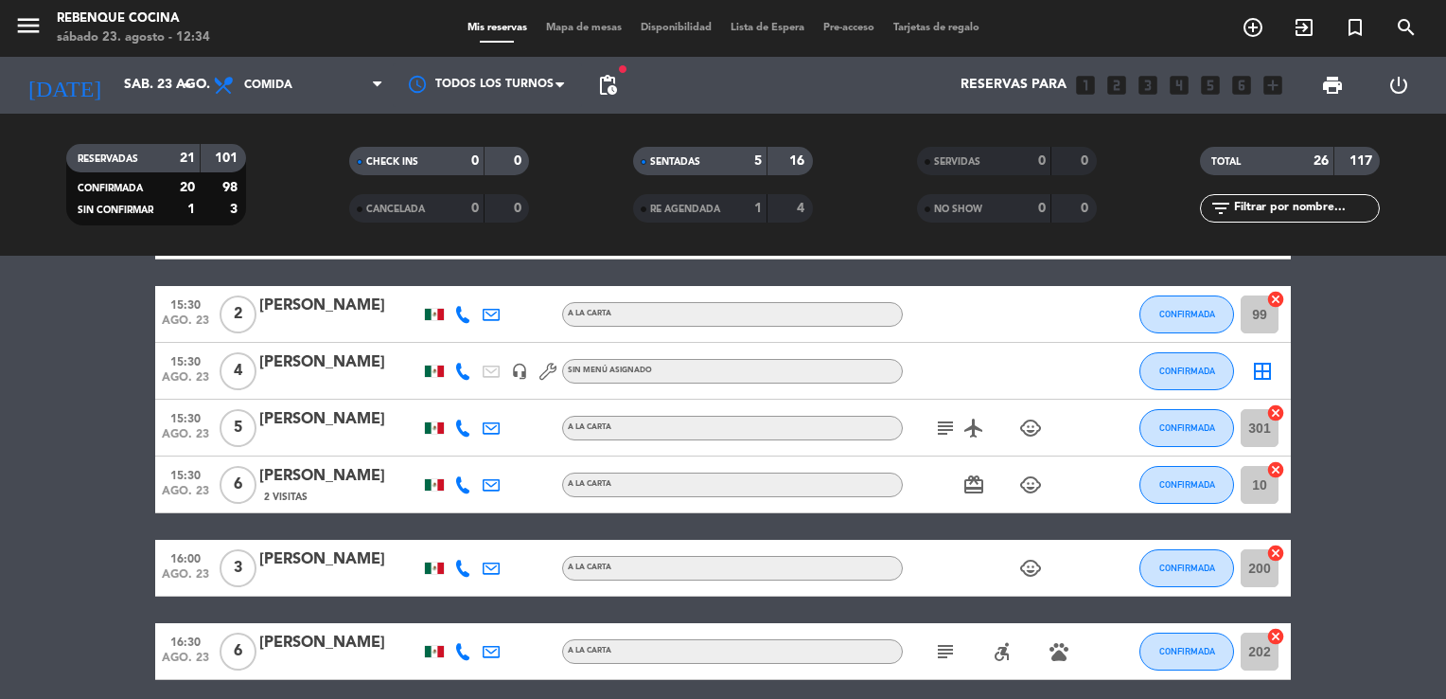
scroll to position [1371, 0]
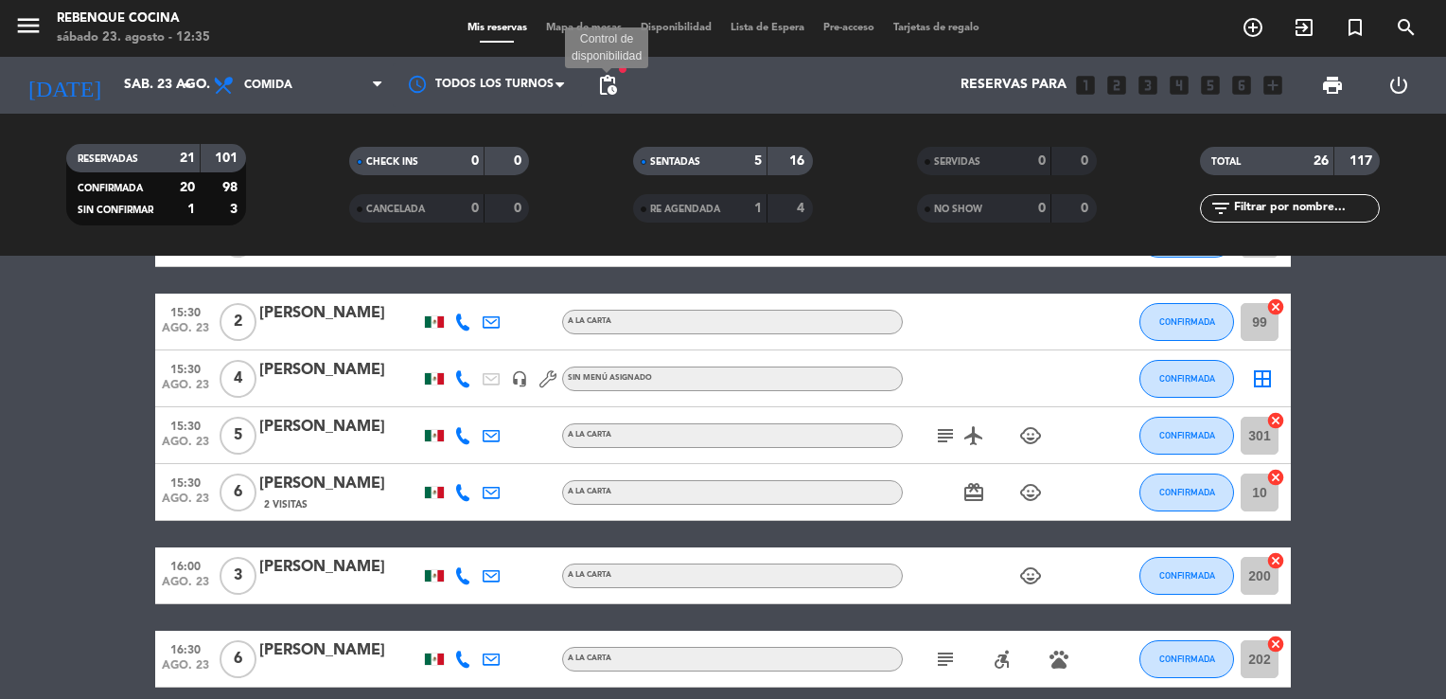
click at [617, 77] on span "pending_actions" at bounding box center [607, 85] width 23 height 23
